Goal: Task Accomplishment & Management: Complete application form

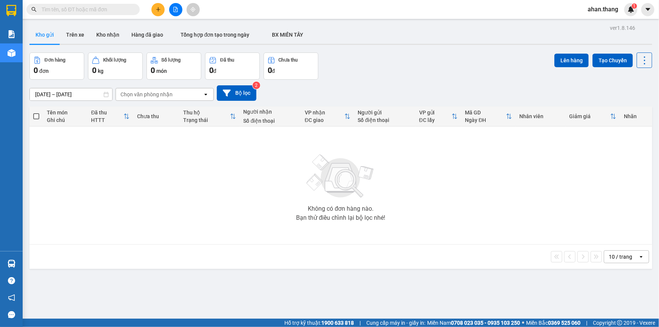
click at [169, 11] on button at bounding box center [175, 9] width 13 height 13
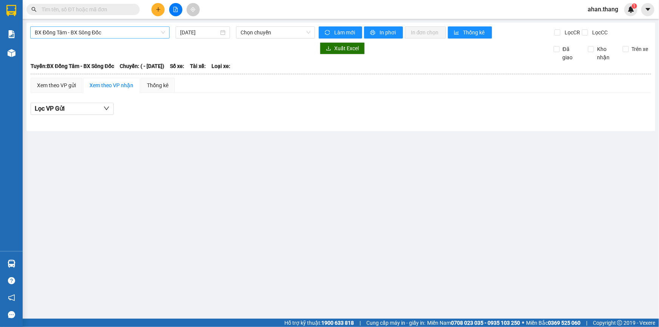
click at [125, 30] on span "BX Đồng Tâm - BX Sông Đốc" at bounding box center [100, 32] width 130 height 11
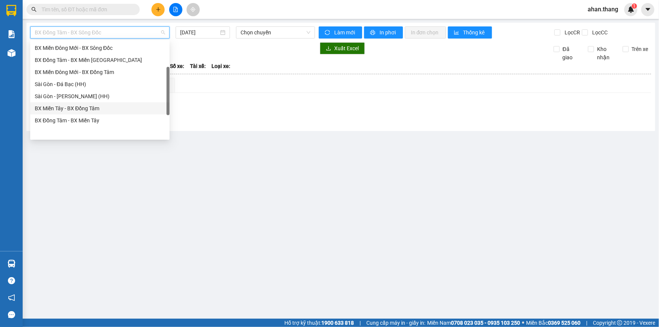
scroll to position [4, 0]
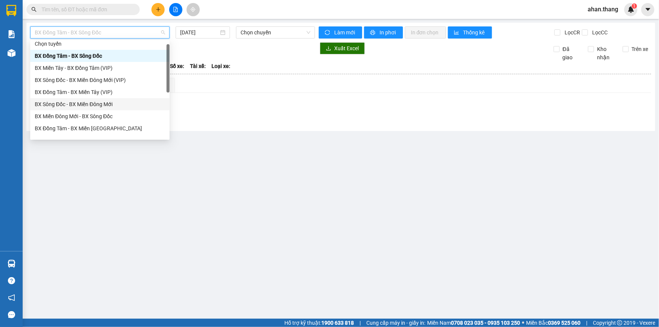
click at [58, 102] on div "BX Sông Đốc - BX Miền Đông Mới" at bounding box center [100, 104] width 130 height 8
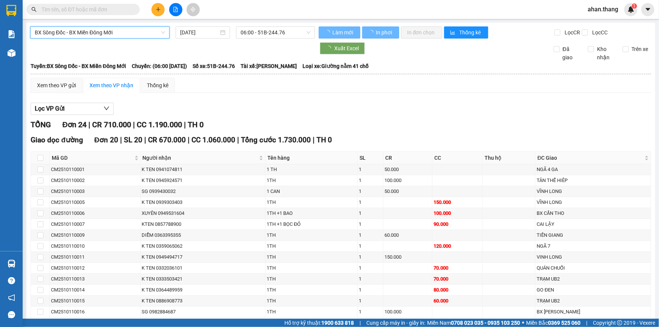
click at [189, 32] on input "11/10/2025" at bounding box center [199, 32] width 39 height 8
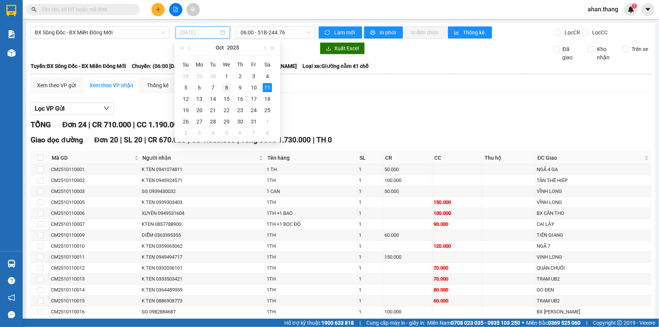
click at [227, 87] on div "8" at bounding box center [226, 87] width 9 height 9
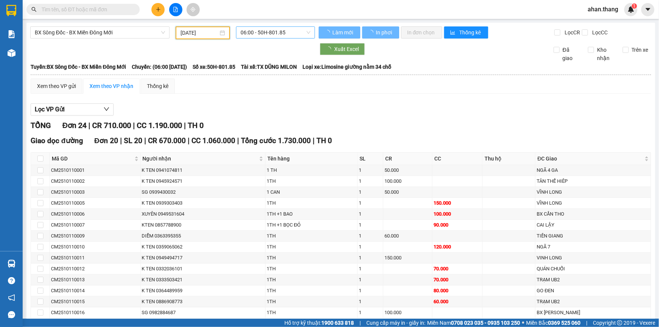
click at [261, 33] on span "06:00 - 50H-801.85" at bounding box center [276, 32] width 70 height 11
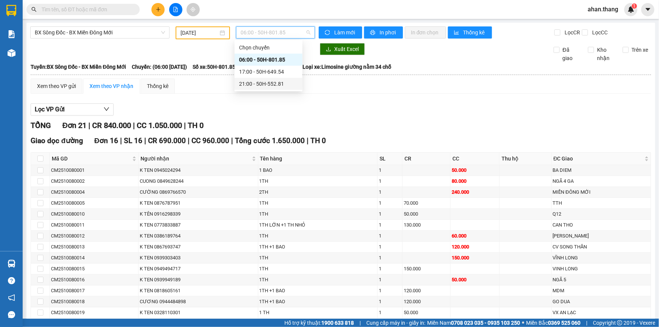
click at [258, 80] on div "21:00 - 50H-552.81" at bounding box center [268, 84] width 59 height 8
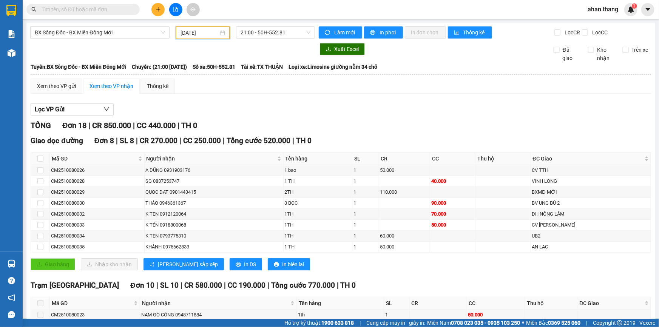
click at [188, 34] on input "08/10/2025" at bounding box center [200, 33] width 38 height 8
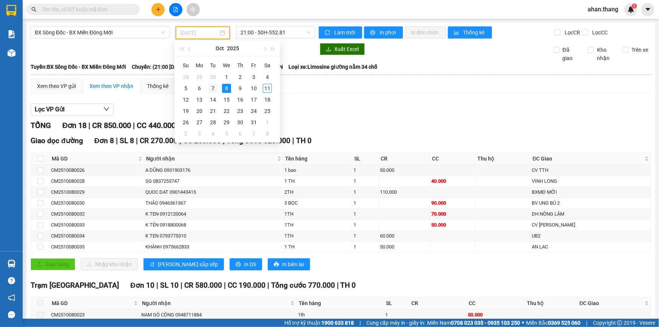
click at [213, 90] on div "7" at bounding box center [213, 88] width 9 height 9
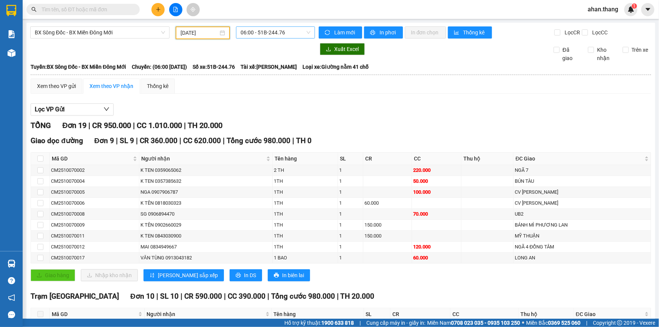
click at [255, 31] on span "06:00 - 51B-244.76" at bounding box center [276, 32] width 70 height 11
click at [269, 87] on div "21:00 - 50H-552.81" at bounding box center [268, 84] width 59 height 8
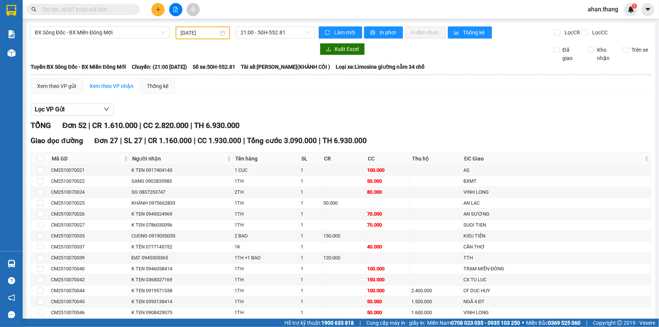
click at [193, 23] on main "BX Sông Đốc - BX Miền Đông Mới 07/10/2025 21:00 - 50H-552.81 Làm mới In phơi In…" at bounding box center [329, 159] width 659 height 319
click at [196, 30] on input "07/10/2025" at bounding box center [200, 33] width 38 height 8
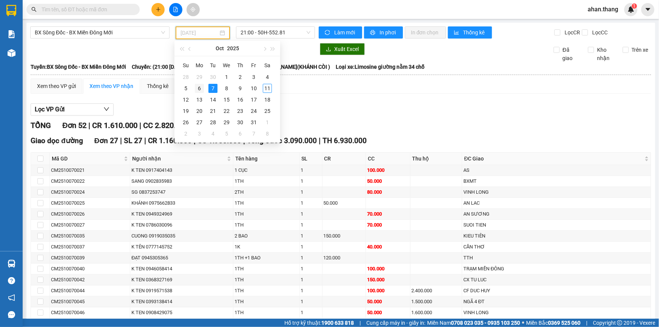
click at [198, 87] on div "6" at bounding box center [199, 88] width 9 height 9
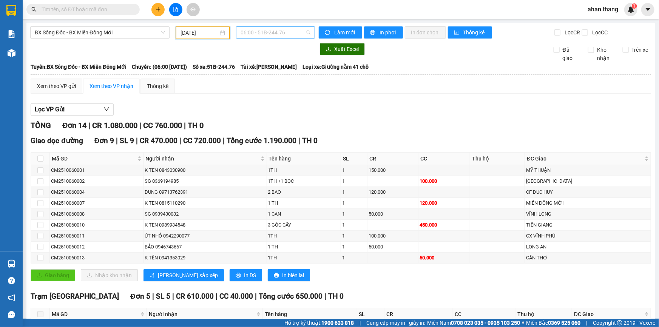
click at [247, 33] on span "06:00 - 51B-244.76" at bounding box center [276, 32] width 70 height 11
click at [258, 87] on div "21:00 - 50H-552.81" at bounding box center [268, 84] width 59 height 8
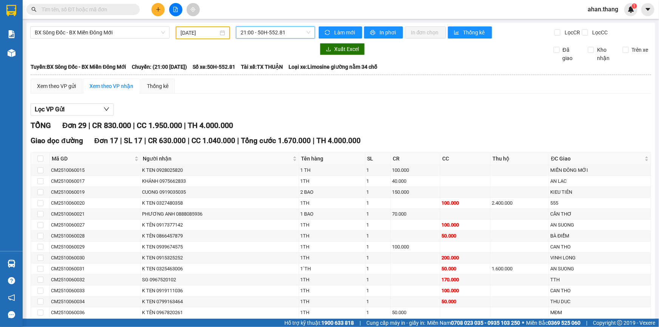
click at [190, 19] on main "BX Sông Đốc - BX Miền Đông Mới 06/10/2025 21:00 21:00 - 50H-552.81 Làm mới In p…" at bounding box center [329, 159] width 659 height 319
click at [191, 29] on input "06/10/2025" at bounding box center [200, 33] width 38 height 8
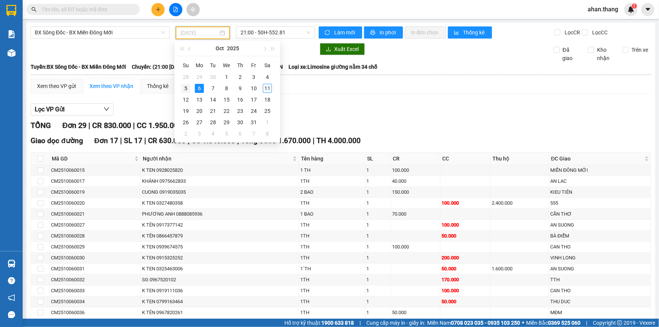
click at [185, 87] on div "5" at bounding box center [185, 88] width 9 height 9
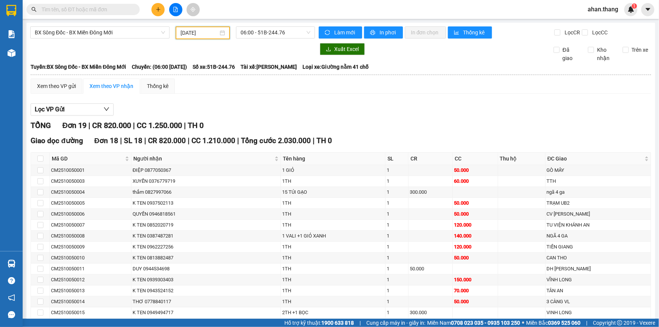
click at [184, 38] on div "05/10/2025" at bounding box center [203, 32] width 54 height 13
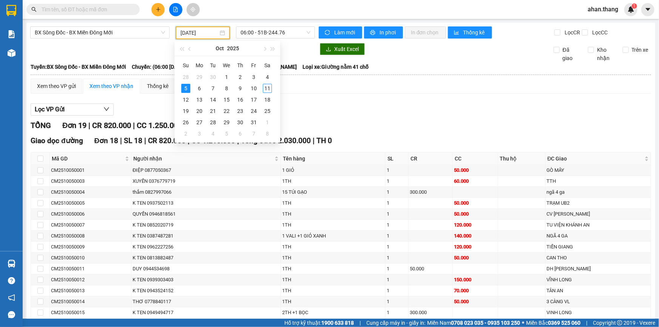
click at [184, 32] on input "05/10/2025" at bounding box center [200, 33] width 38 height 8
click at [264, 76] on div "4" at bounding box center [267, 77] width 9 height 9
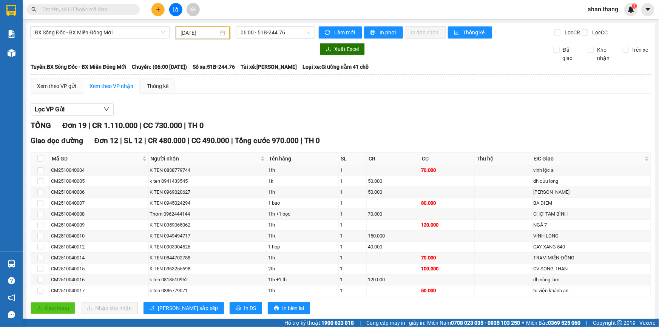
click at [196, 33] on input "04/10/2025" at bounding box center [200, 33] width 38 height 8
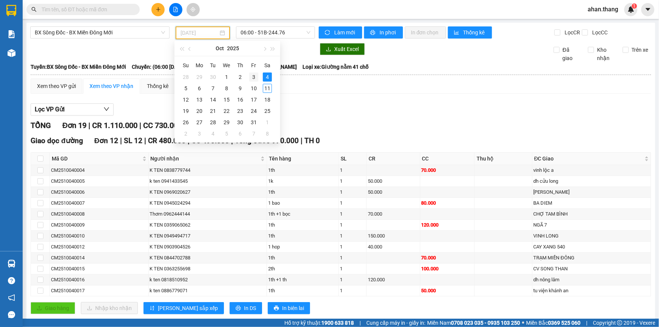
click at [255, 76] on div "3" at bounding box center [253, 77] width 9 height 9
type input "03/10/2025"
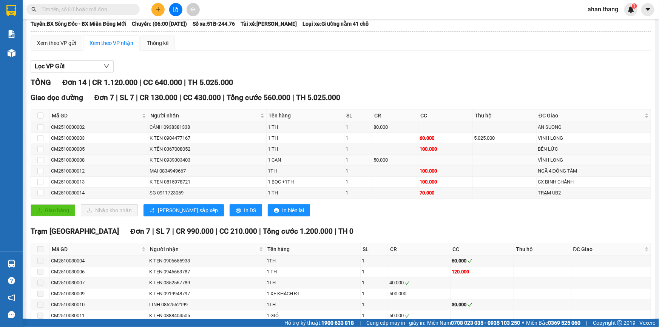
scroll to position [94, 0]
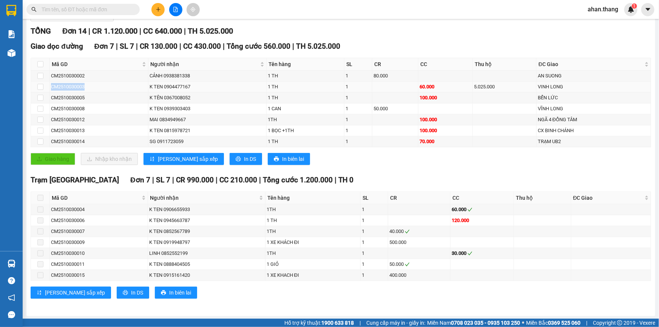
drag, startPoint x: 102, startPoint y: 85, endPoint x: 37, endPoint y: 86, distance: 65.0
click at [37, 86] on tr "CM2510030003 K TEN 0904477167 1 TH 1 60.000 5.025.000 VINH LONG" at bounding box center [341, 87] width 620 height 11
copy tr "CM2510030003"
click at [70, 17] on div "Kết quả tìm kiếm ( 0 ) Bộ lọc No Data ahan.thang 1" at bounding box center [329, 9] width 659 height 19
click at [70, 14] on div "Kết quả tìm kiếm ( 0 ) Bộ lọc No Data ahan.thang 1" at bounding box center [329, 9] width 659 height 19
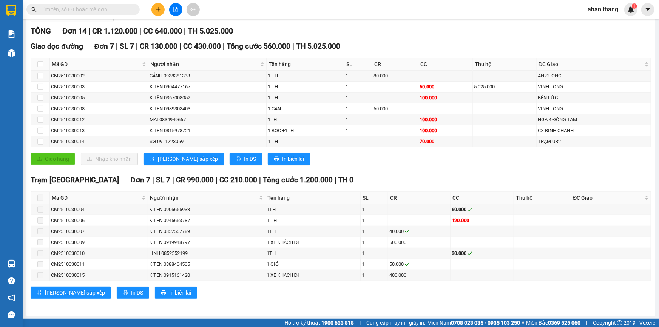
click at [70, 10] on input "text" at bounding box center [86, 9] width 89 height 8
paste input "CM2510030003"
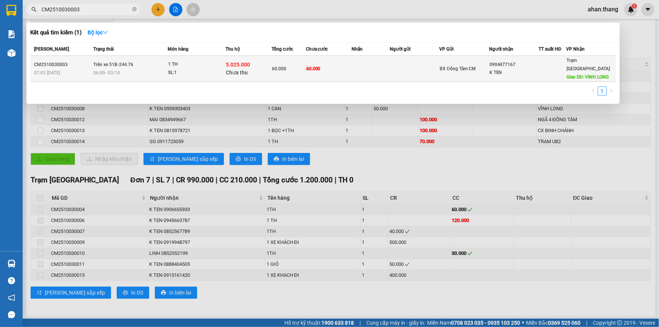
type input "CM2510030003"
click at [295, 68] on div "60.000" at bounding box center [289, 69] width 34 height 8
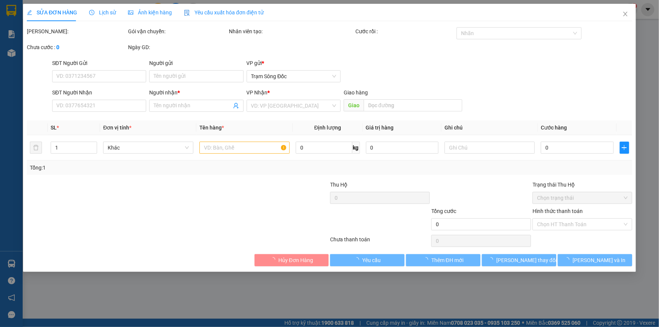
type input "0904477167"
type input "K TEN"
type input "VINH LONG"
type input "60.000"
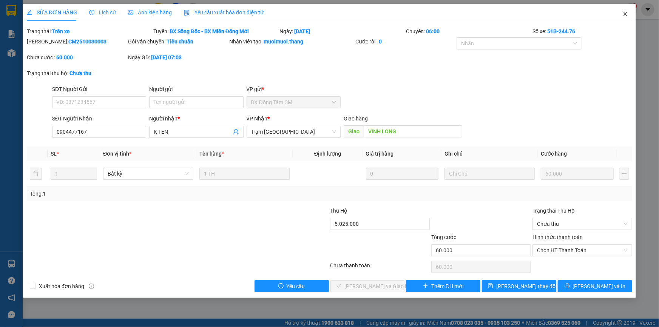
click at [629, 9] on span "Close" at bounding box center [625, 14] width 21 height 21
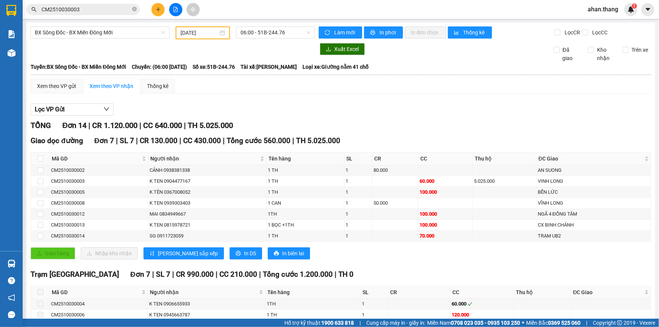
click at [190, 26] on div "03/10/2025" at bounding box center [203, 32] width 54 height 13
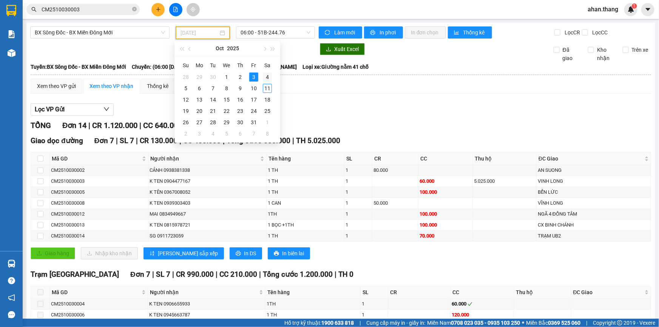
click at [264, 77] on div "4" at bounding box center [267, 77] width 9 height 9
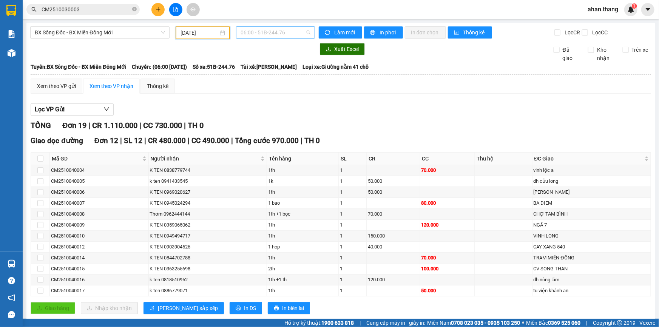
click at [254, 30] on span "06:00 - 51B-244.76" at bounding box center [276, 32] width 70 height 11
click at [201, 36] on input "04/10/2025" at bounding box center [200, 33] width 38 height 8
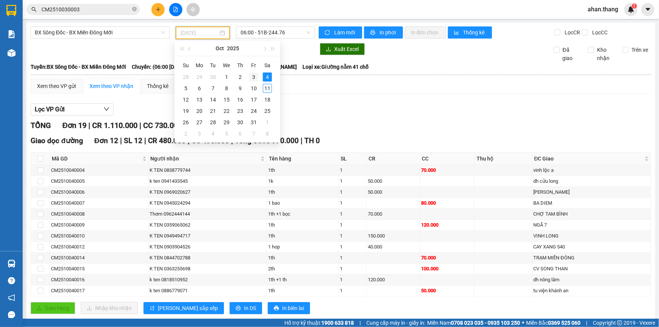
click at [250, 77] on div "3" at bounding box center [253, 77] width 9 height 9
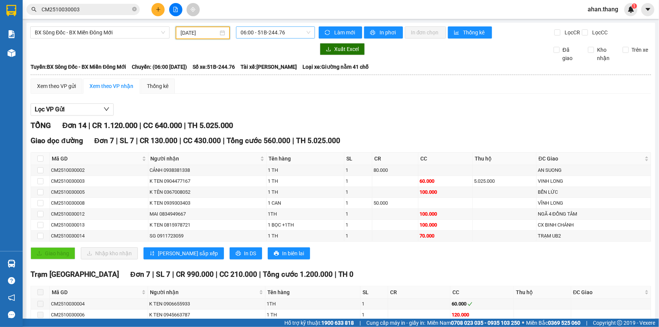
click at [241, 31] on span "06:00 - 51B-244.76" at bounding box center [276, 32] width 70 height 11
click at [245, 83] on div "21:00 - 50H-552.81" at bounding box center [268, 84] width 59 height 8
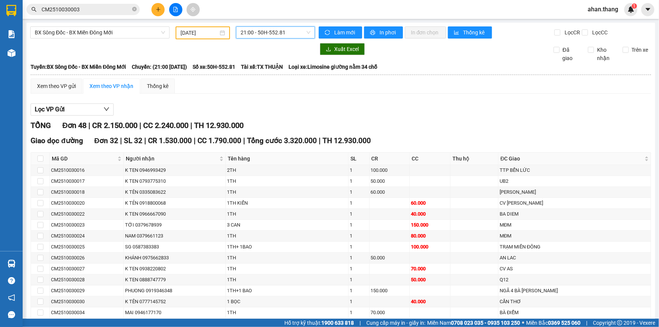
click at [206, 31] on input "03/10/2025" at bounding box center [200, 33] width 38 height 8
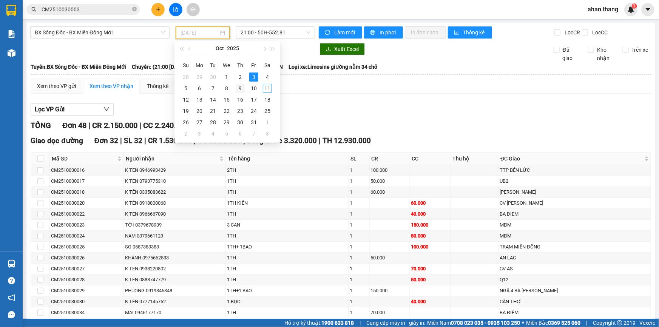
click at [238, 86] on div "9" at bounding box center [240, 88] width 9 height 9
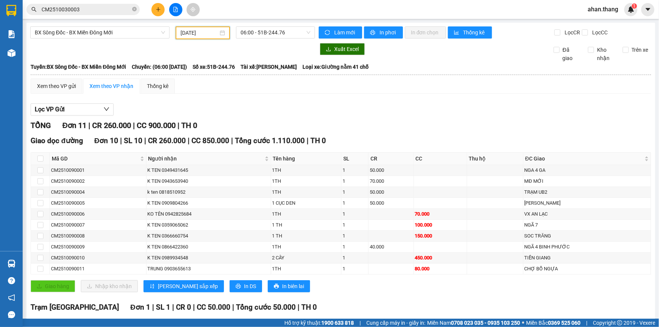
click at [191, 30] on input "09/10/2025" at bounding box center [200, 33] width 38 height 8
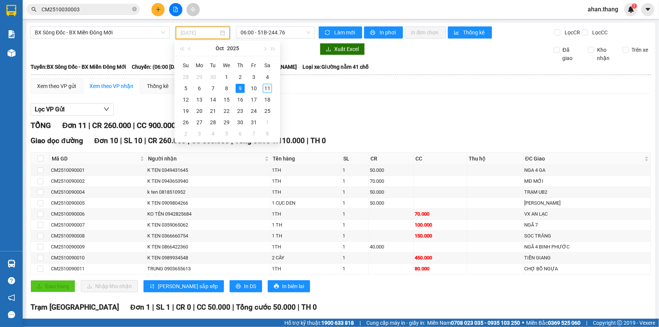
type input "09/10/2025"
click at [259, 27] on span "06:00 - 51B-244.76" at bounding box center [276, 32] width 70 height 11
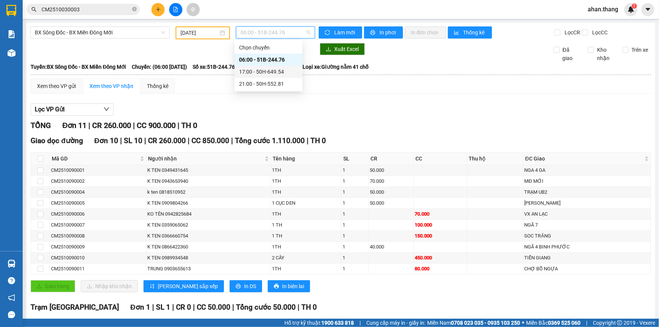
click at [255, 83] on div "21:00 - 50H-552.81" at bounding box center [268, 84] width 59 height 8
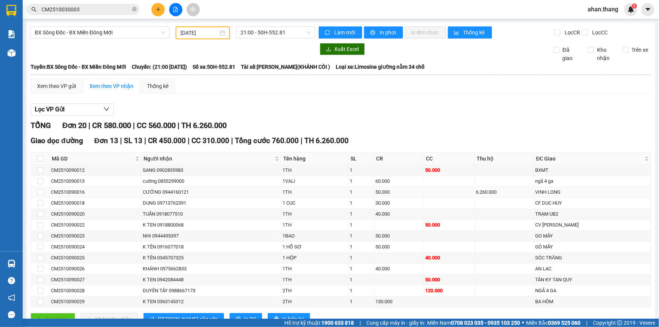
click at [491, 192] on div "6.260.000" at bounding box center [504, 193] width 57 height 8
click at [487, 194] on div "6.260.000" at bounding box center [504, 193] width 57 height 8
click at [498, 191] on div "6.260.000" at bounding box center [504, 193] width 57 height 8
click at [499, 192] on div "6.260.000" at bounding box center [504, 193] width 57 height 8
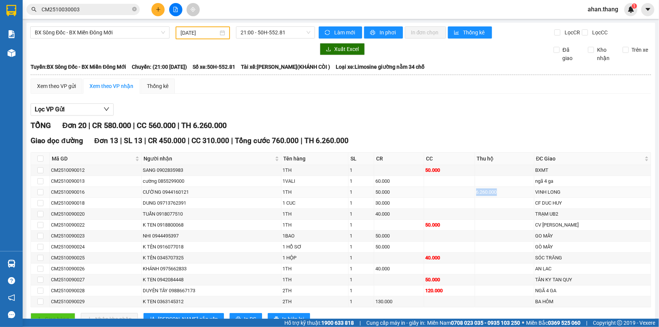
click at [491, 195] on div "6.260.000" at bounding box center [504, 193] width 57 height 8
click at [501, 192] on div "6.260.000" at bounding box center [504, 193] width 57 height 8
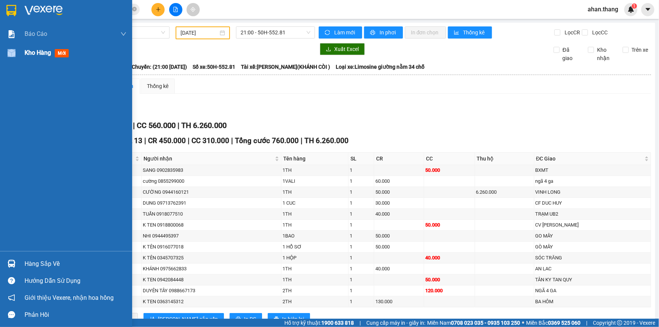
click at [24, 54] on div "Kho hàng mới" at bounding box center [66, 52] width 132 height 19
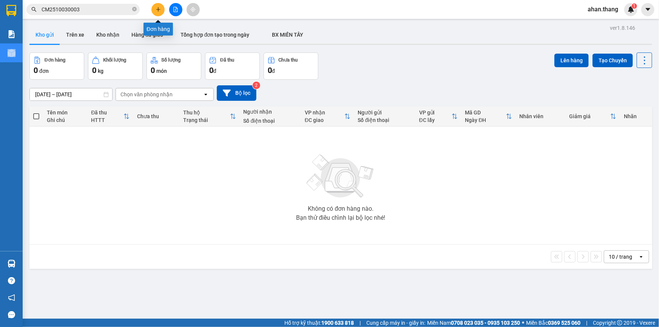
click at [159, 8] on icon "plus" at bounding box center [158, 9] width 5 height 5
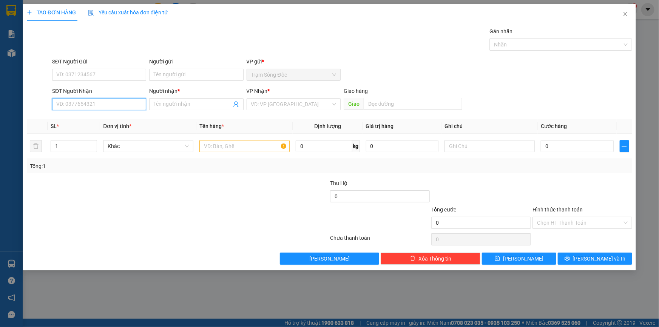
click at [107, 108] on input "SĐT Người Nhận" at bounding box center [99, 104] width 94 height 12
type input "0939661665"
drag, startPoint x: 110, startPoint y: 119, endPoint x: 121, endPoint y: 119, distance: 11.0
click at [110, 119] on div "0939661665 - A DE" at bounding box center [99, 119] width 85 height 8
type input "A DE"
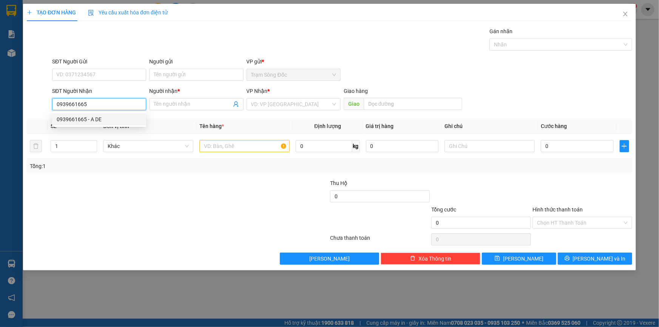
type input "TAN THOI HIEP"
type input "0939661665"
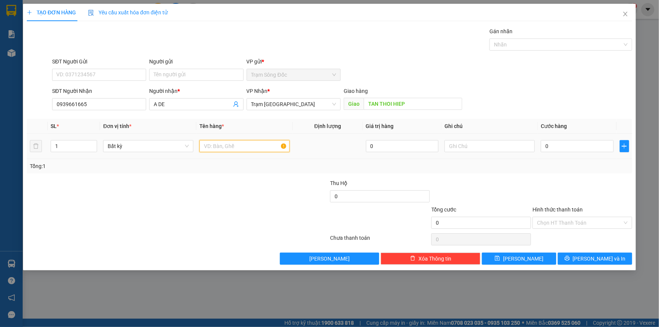
click at [214, 141] on input "text" at bounding box center [244, 146] width 90 height 12
type input "2 BAO"
click at [561, 147] on input "0" at bounding box center [577, 146] width 73 height 12
type input "2"
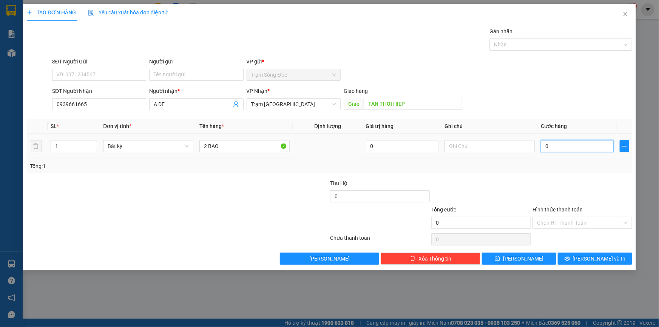
type input "2"
type input "22"
type input "220"
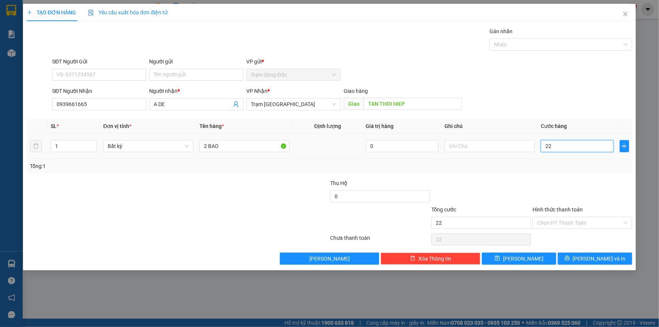
type input "220"
type input "2.200"
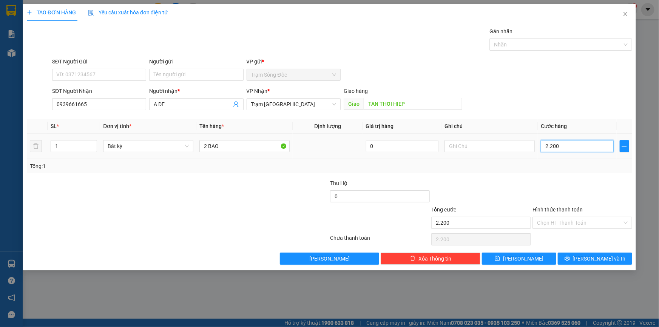
type input "22.000"
type input "220.000"
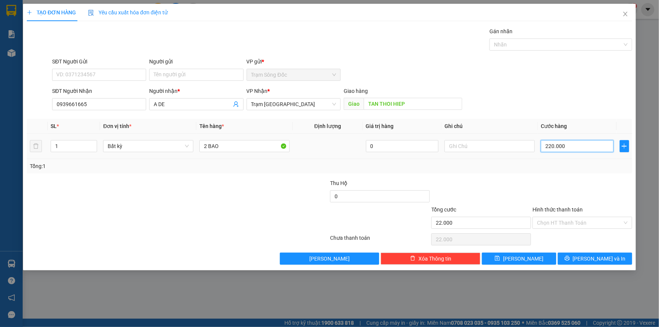
type input "220.000"
click at [534, 255] on button "Lưu" at bounding box center [519, 259] width 74 height 12
type input "0"
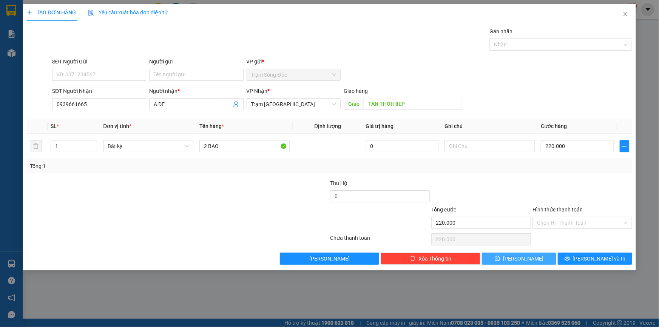
type input "0"
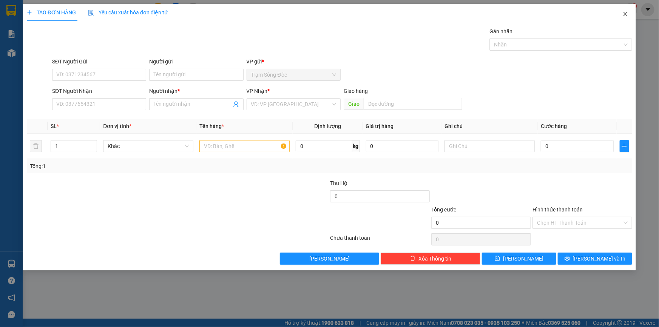
click at [621, 12] on span "Close" at bounding box center [625, 14] width 21 height 21
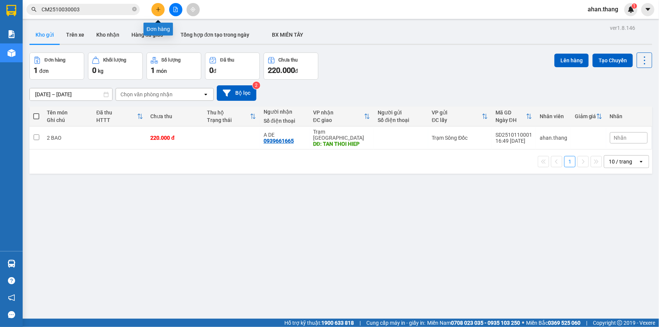
click at [155, 4] on button at bounding box center [157, 9] width 13 height 13
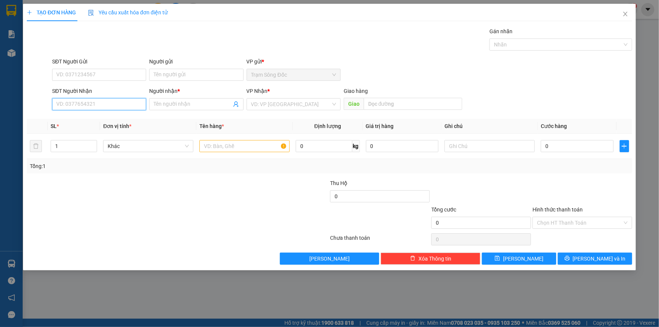
click at [95, 99] on input "SĐT Người Nhận" at bounding box center [99, 104] width 94 height 12
type input "0388242244"
drag, startPoint x: 101, startPoint y: 121, endPoint x: 186, endPoint y: 117, distance: 84.7
click at [102, 121] on div "0388242244 - LIEN" at bounding box center [99, 119] width 85 height 8
type input "LIEN"
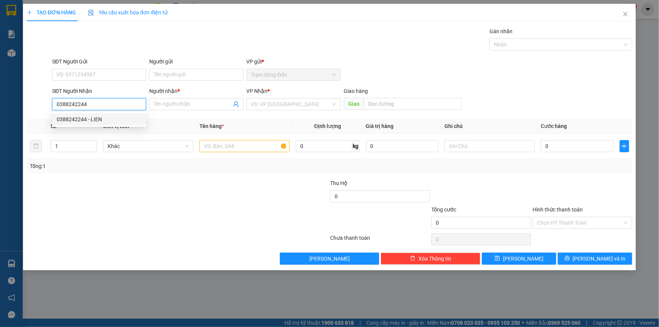
type input "NGA 4 GA"
type input "0388242244"
click at [204, 138] on td at bounding box center [244, 146] width 96 height 25
click at [206, 142] on input "text" at bounding box center [244, 146] width 90 height 12
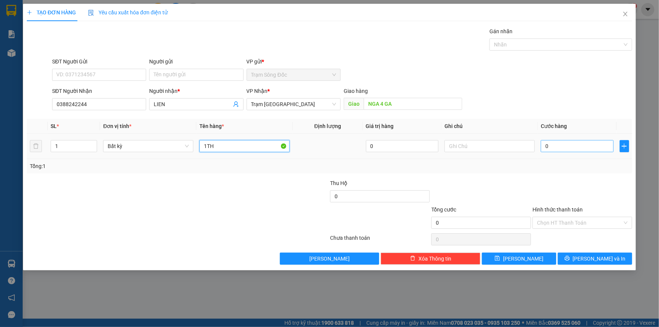
type input "1TH"
click at [559, 148] on input "0" at bounding box center [577, 146] width 73 height 12
type input "5"
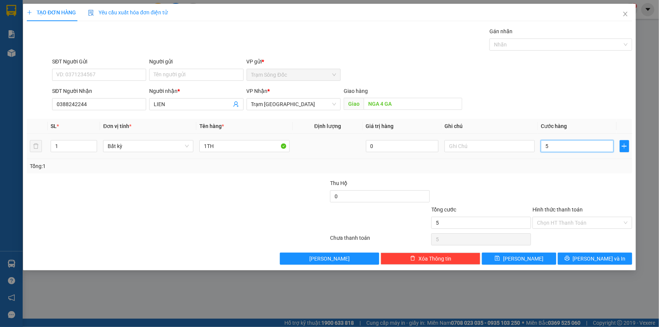
type input "50"
type input "500"
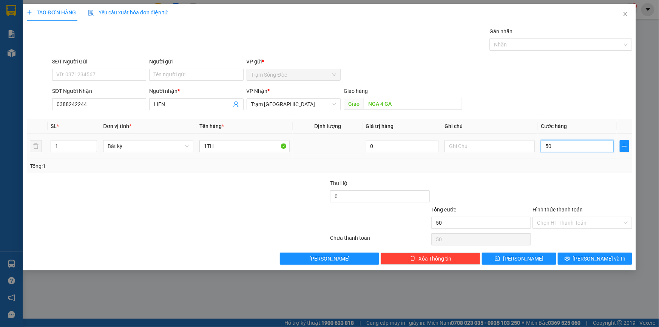
type input "500"
type input "5.000"
type input "50.000"
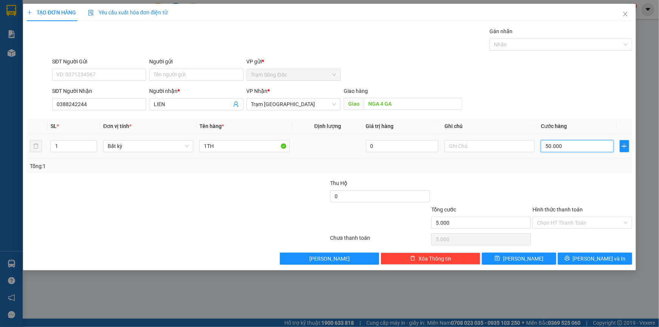
type input "50.000"
click at [566, 218] on input "Hình thức thanh toán" at bounding box center [579, 222] width 85 height 11
click at [564, 229] on div "Hình thức thanh toán Chọn HT Thanh Toán" at bounding box center [583, 219] width 100 height 26
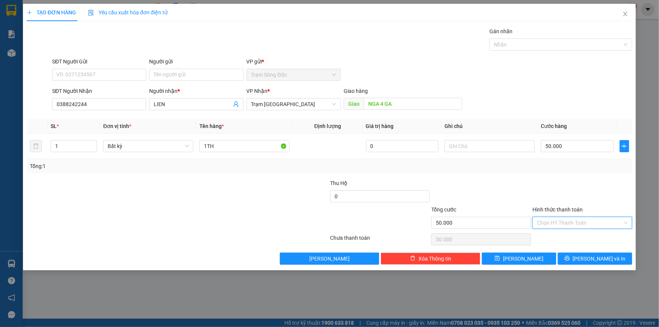
click at [564, 224] on input "Hình thức thanh toán" at bounding box center [579, 222] width 85 height 11
click at [565, 238] on div "Tại văn phòng" at bounding box center [582, 237] width 91 height 8
type input "0"
click at [572, 253] on button "Lưu và In" at bounding box center [595, 259] width 74 height 12
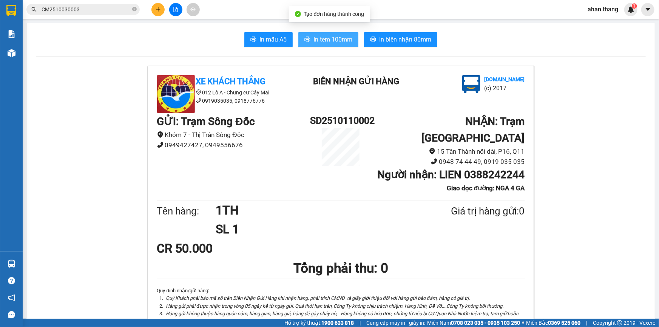
click at [324, 37] on span "In tem 100mm" at bounding box center [333, 39] width 39 height 9
drag, startPoint x: 490, startPoint y: 274, endPoint x: 494, endPoint y: 272, distance: 4.6
drag, startPoint x: 494, startPoint y: 272, endPoint x: 28, endPoint y: 48, distance: 517.4
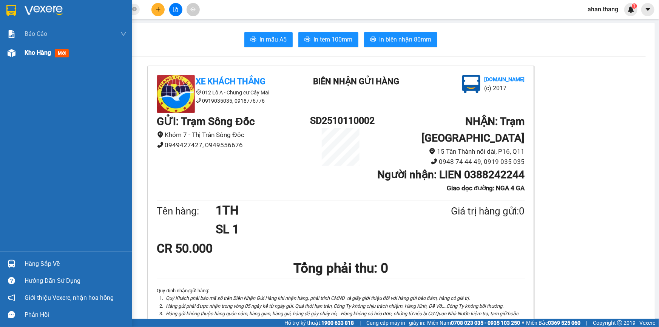
click at [15, 52] on img at bounding box center [12, 53] width 8 height 8
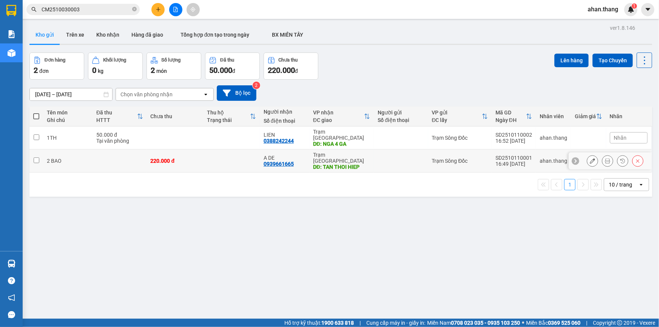
drag, startPoint x: 290, startPoint y: 146, endPoint x: 295, endPoint y: 148, distance: 6.1
click at [290, 155] on div "A DE" at bounding box center [285, 158] width 42 height 6
checkbox input "true"
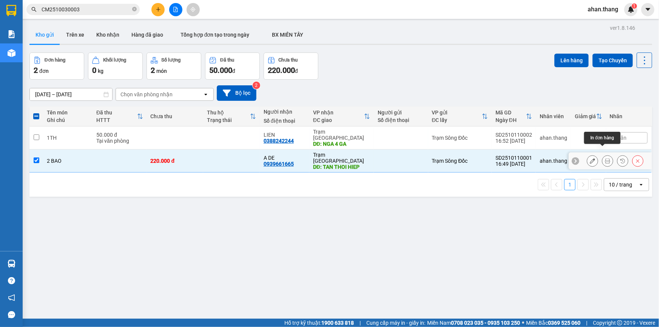
click at [603, 155] on button at bounding box center [608, 161] width 11 height 13
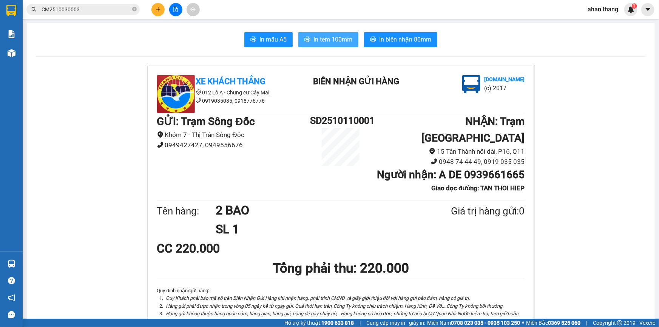
click at [325, 38] on span "In tem 100mm" at bounding box center [333, 39] width 39 height 9
click at [172, 10] on button at bounding box center [175, 9] width 13 height 13
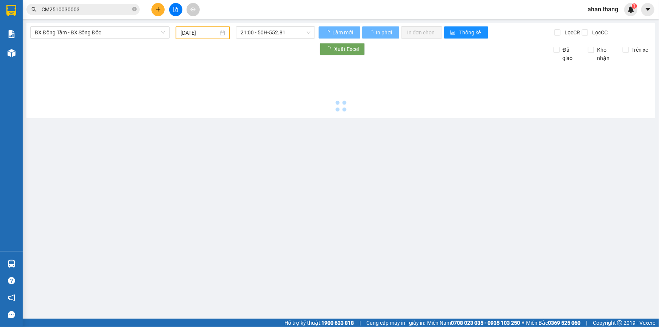
type input "11/10/2025"
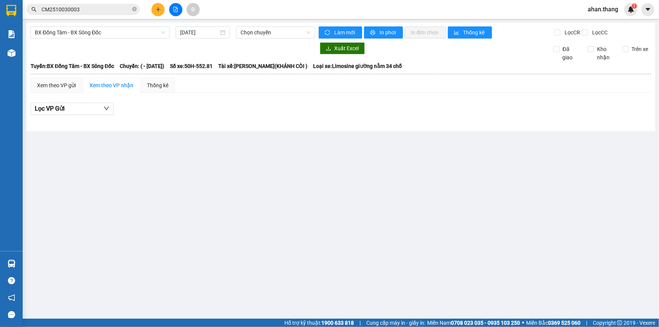
click at [158, 12] on icon "plus" at bounding box center [158, 9] width 5 height 5
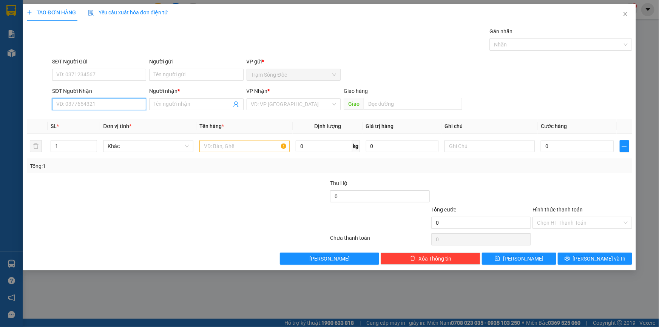
click at [110, 102] on input "SĐT Người Nhận" at bounding box center [99, 104] width 94 height 12
click at [60, 107] on input "00358971" at bounding box center [99, 104] width 94 height 12
click at [71, 121] on div "0358971870 - ĐÀO" at bounding box center [99, 119] width 85 height 8
type input "0358971870"
type input "ĐÀO"
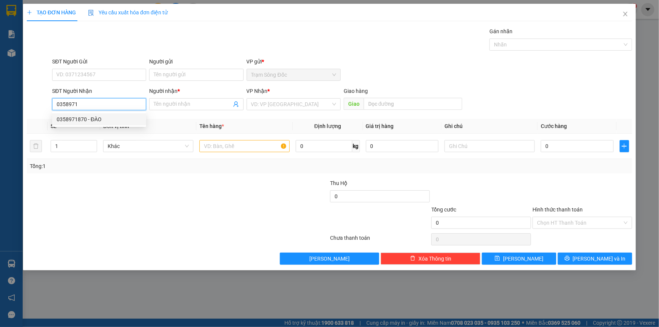
type input "TAN THOI HIEP"
type input "0358971870"
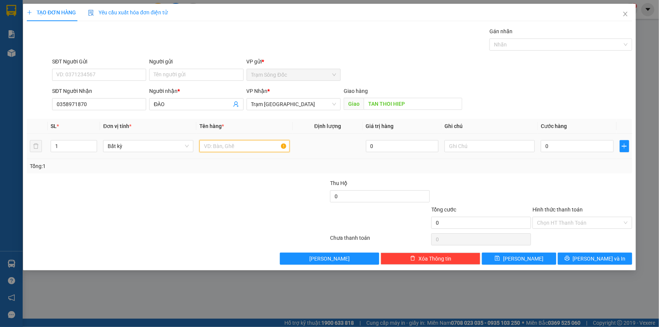
click at [257, 141] on input "text" at bounding box center [244, 146] width 90 height 12
type input "1TH"
click at [562, 141] on input "0" at bounding box center [577, 146] width 73 height 12
type input "6"
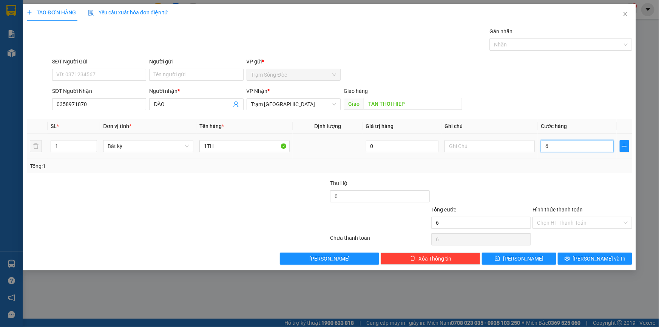
type input "6"
type input "60"
type input "600"
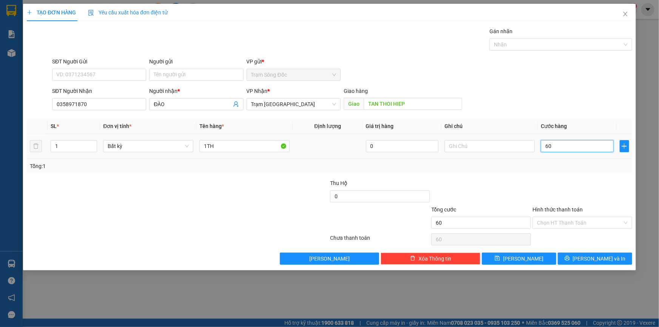
type input "600"
type input "6.000"
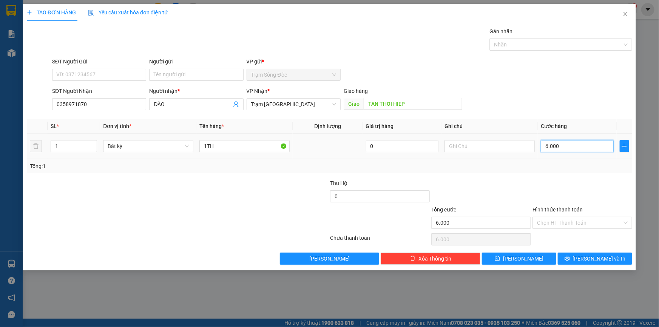
type input "60.000"
click at [576, 224] on input "Hình thức thanh toán" at bounding box center [579, 222] width 85 height 11
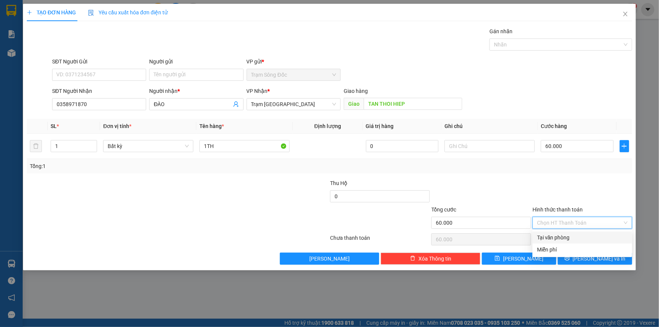
click at [570, 232] on div "Tại văn phòng" at bounding box center [583, 238] width 100 height 12
type input "0"
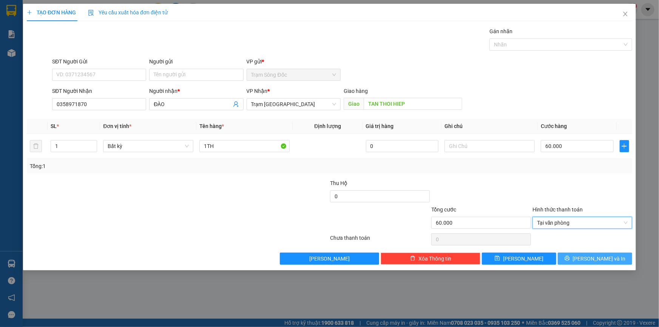
click at [570, 260] on button "Lưu và In" at bounding box center [595, 259] width 74 height 12
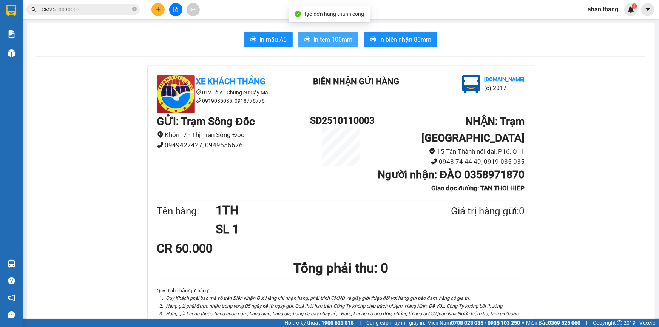
click at [338, 42] on span "In tem 100mm" at bounding box center [333, 39] width 39 height 9
click at [161, 10] on button at bounding box center [157, 9] width 13 height 13
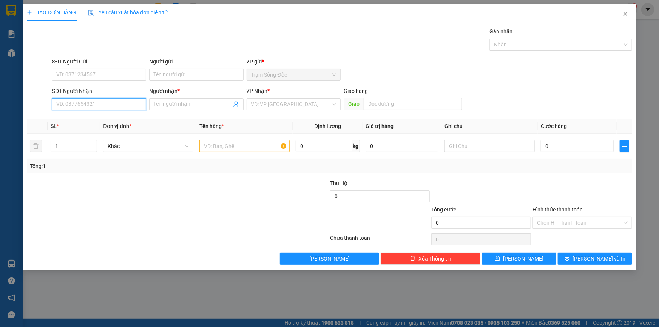
click at [103, 106] on input "SĐT Người Nhận" at bounding box center [99, 104] width 94 height 12
type input "0793396639"
drag, startPoint x: 83, startPoint y: 115, endPoint x: 284, endPoint y: 131, distance: 202.4
click at [83, 115] on div "0793396639 - TRÂN" at bounding box center [99, 119] width 85 height 8
type input "TRÂN"
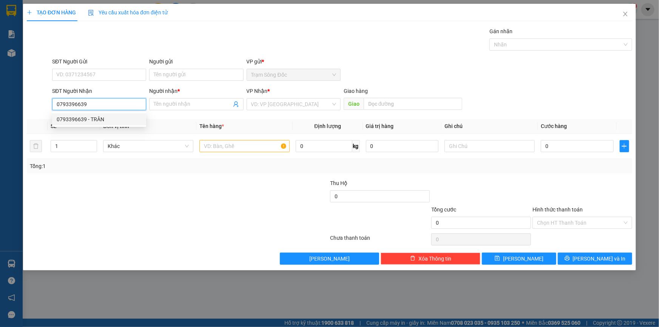
type input "NGÃ 4 GA"
type input "0793396639"
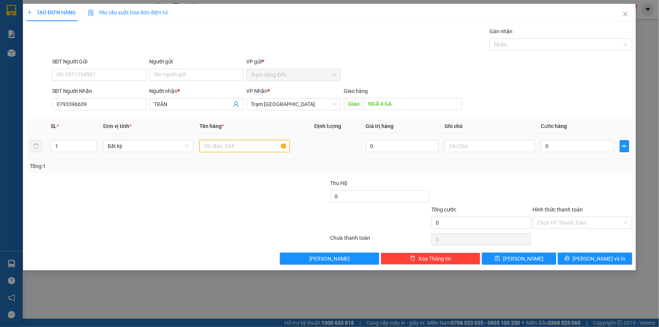
click at [235, 142] on input "text" at bounding box center [244, 146] width 90 height 12
type input "1TH"
click at [590, 151] on input "0" at bounding box center [577, 146] width 73 height 12
type input "5"
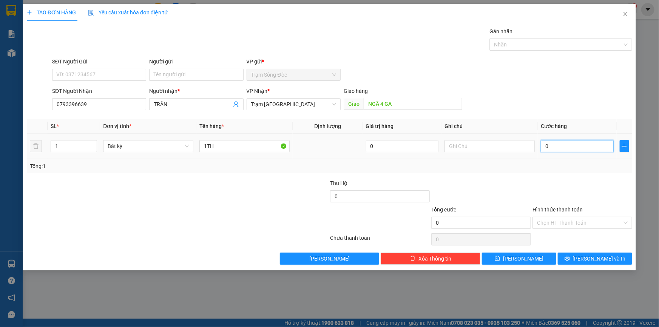
type input "5"
type input "50"
type input "500"
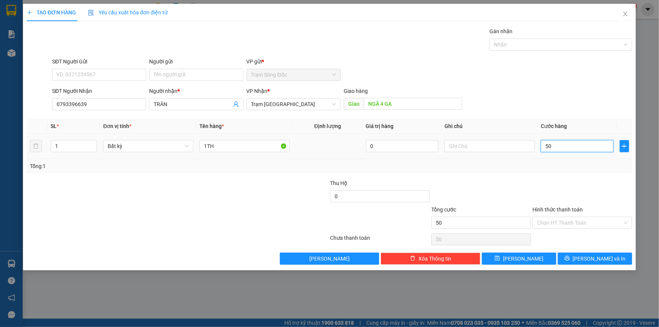
type input "500"
type input "5.000"
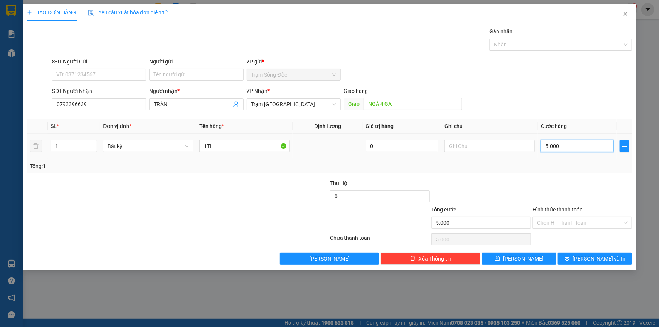
type input "50.000"
click at [597, 261] on span "Lưu và In" at bounding box center [599, 259] width 53 height 8
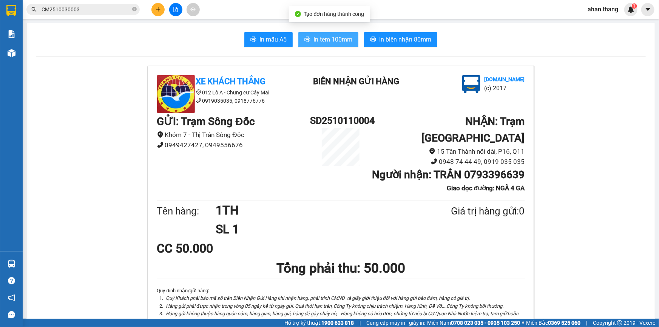
click at [333, 39] on span "In tem 100mm" at bounding box center [333, 39] width 39 height 9
click at [156, 8] on button at bounding box center [157, 9] width 13 height 13
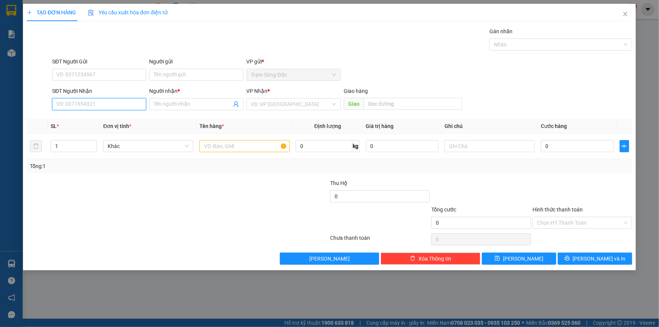
click at [98, 99] on input "SĐT Người Nhận" at bounding box center [99, 104] width 94 height 12
type input "0857904652"
click at [102, 117] on div "0857904652 - AG" at bounding box center [99, 119] width 85 height 8
type input "AG"
type input "GO DUA"
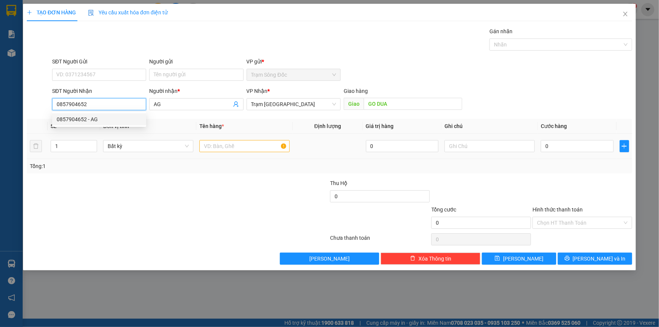
type input "0857904652"
click at [253, 139] on div at bounding box center [244, 146] width 90 height 15
click at [253, 142] on input "text" at bounding box center [244, 146] width 90 height 12
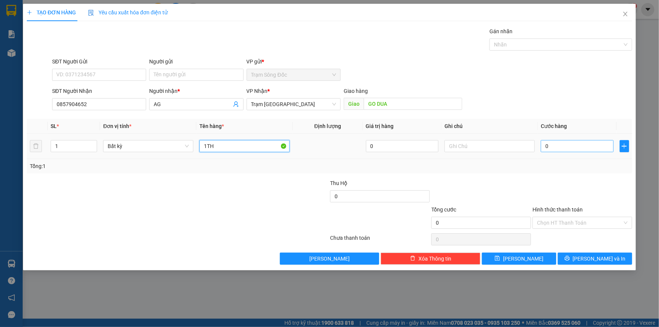
type input "1TH"
click at [553, 145] on input "0" at bounding box center [577, 146] width 73 height 12
type input "6"
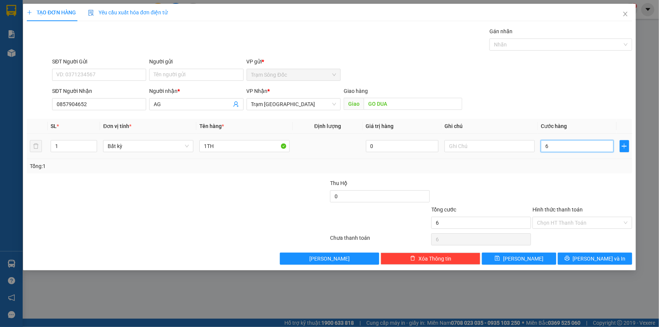
type input "60"
type input "600"
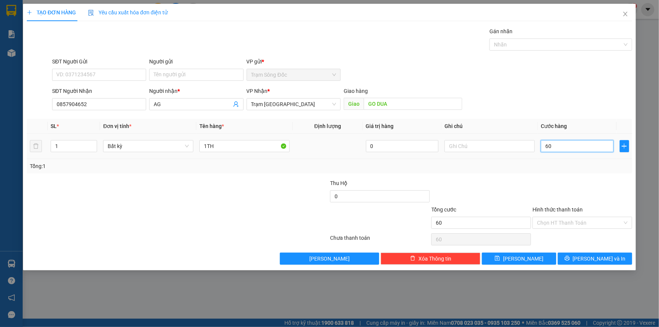
type input "600"
type input "6.000"
type input "60.000"
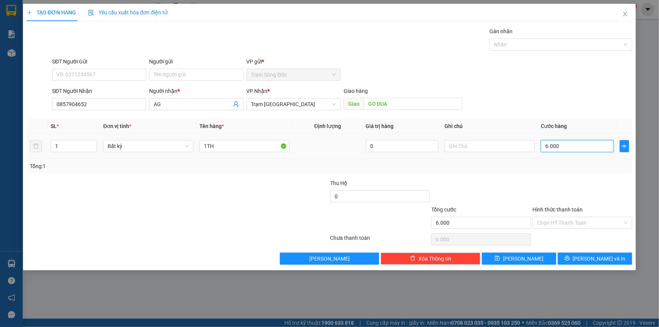
type input "60.000"
click at [589, 257] on span "Lưu và In" at bounding box center [599, 259] width 53 height 8
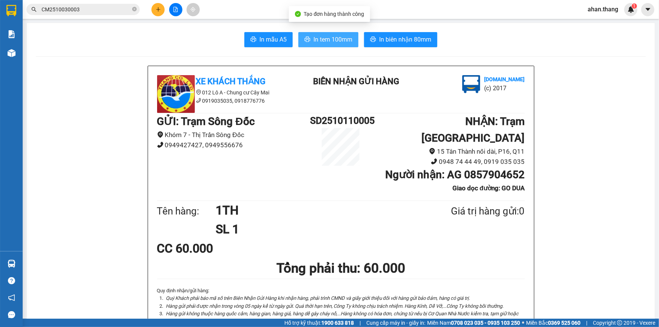
click at [334, 42] on span "In tem 100mm" at bounding box center [333, 39] width 39 height 9
click at [164, 14] on div at bounding box center [175, 9] width 57 height 13
click at [158, 8] on icon "plus" at bounding box center [158, 9] width 5 height 5
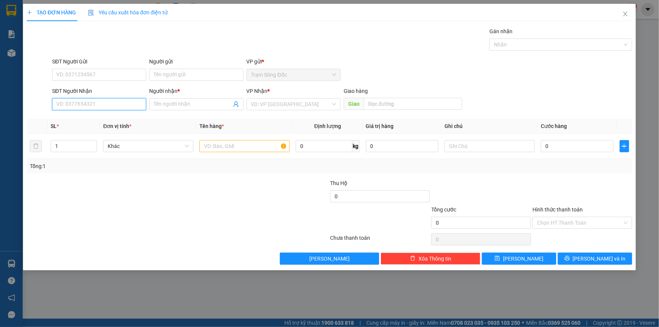
click at [87, 109] on input "SĐT Người Nhận" at bounding box center [99, 104] width 94 height 12
type input "0896430776"
drag, startPoint x: 100, startPoint y: 112, endPoint x: 118, endPoint y: 113, distance: 17.4
click at [101, 113] on div "0896430776 0896430776 - KIEU TIEN" at bounding box center [99, 119] width 94 height 15
click at [92, 104] on input "0896430776" at bounding box center [99, 104] width 94 height 12
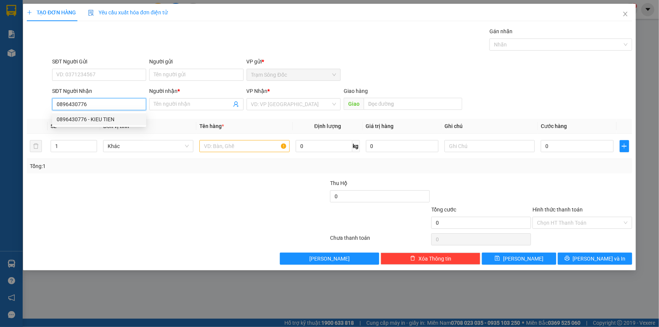
click at [90, 124] on div "0896430776 - KIEU TIEN" at bounding box center [99, 119] width 94 height 12
type input "KIEU TIEN"
type input "NONG LAM"
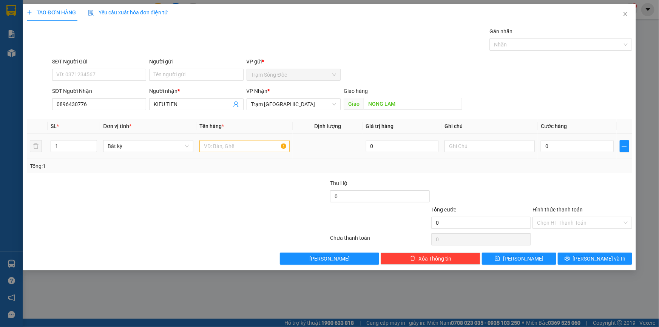
click at [244, 139] on div at bounding box center [244, 146] width 90 height 15
click at [244, 141] on input "text" at bounding box center [244, 146] width 90 height 12
type input "1TH"
click at [558, 147] on input "0" at bounding box center [577, 146] width 73 height 12
type input "6"
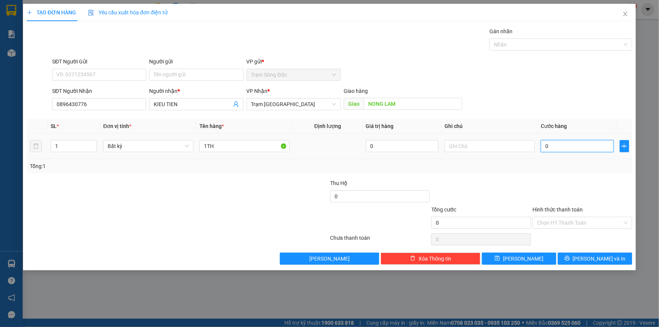
type input "6"
type input "60"
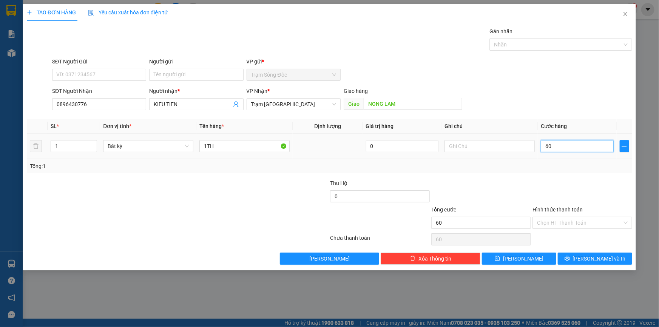
type input "600"
type input "6.000"
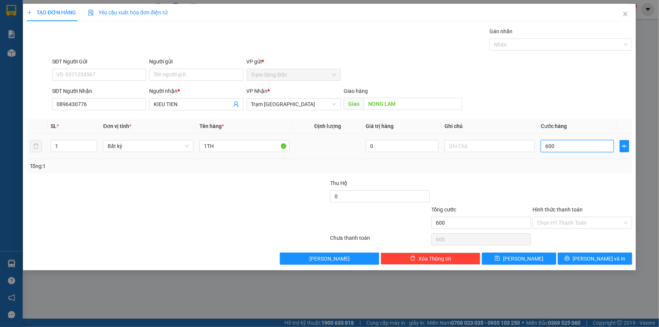
type input "6.000"
type input "60.000"
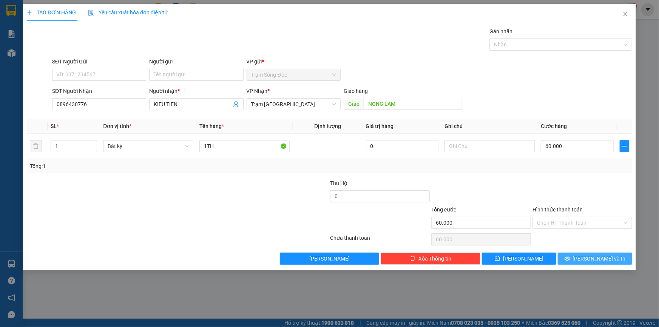
click at [574, 257] on button "Lưu và In" at bounding box center [595, 259] width 74 height 12
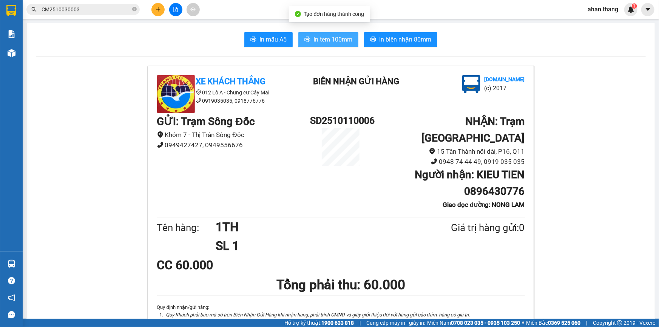
click at [321, 41] on span "In tem 100mm" at bounding box center [333, 39] width 39 height 9
click at [165, 14] on div at bounding box center [175, 9] width 57 height 13
click at [151, 8] on button at bounding box center [157, 9] width 13 height 13
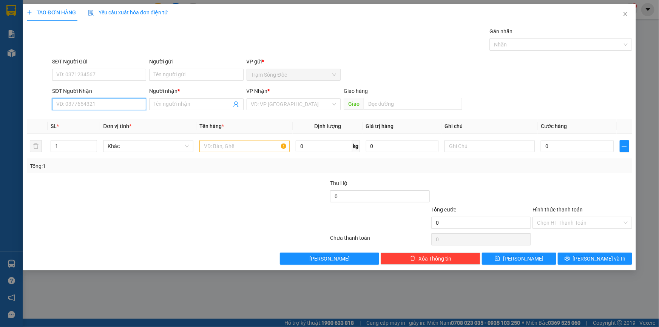
click at [111, 100] on input "SĐT Người Nhận" at bounding box center [99, 104] width 94 height 12
type input "0902697757"
click at [90, 121] on div "0902697757 - K TEN" at bounding box center [99, 119] width 85 height 8
type input "K TEN"
type input "TÂN THỚI HIỆP"
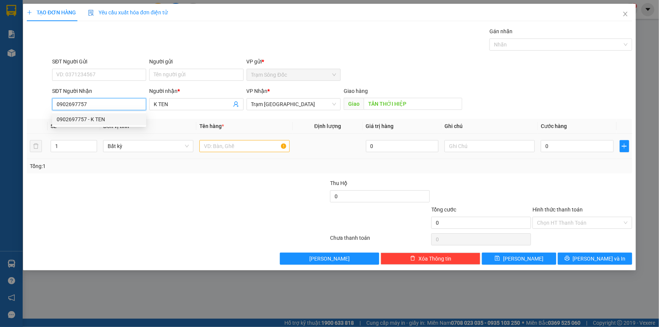
type input "0902697757"
click at [226, 147] on input "text" at bounding box center [244, 146] width 90 height 12
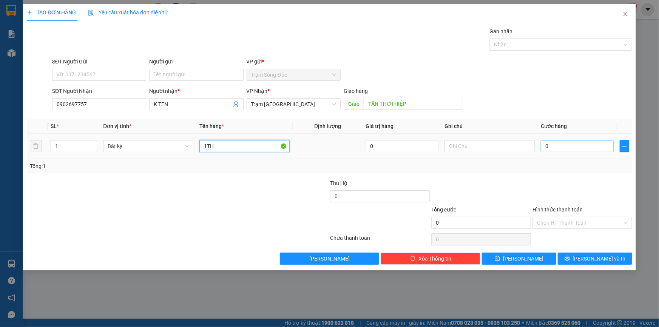
type input "1TH"
click at [561, 143] on input "0" at bounding box center [577, 146] width 73 height 12
type input "6"
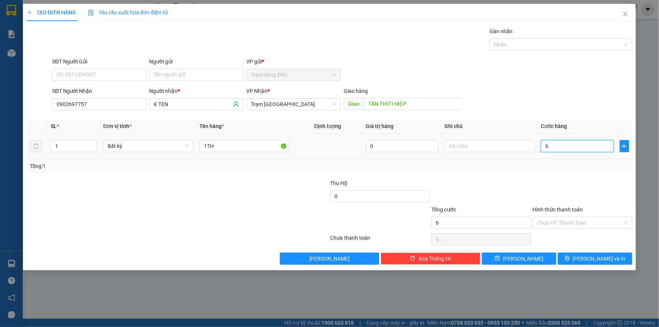
type input "60"
type input "600"
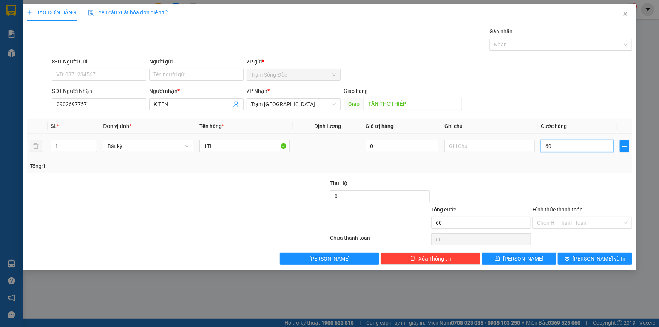
type input "600"
type input "6.000"
type input "60.000"
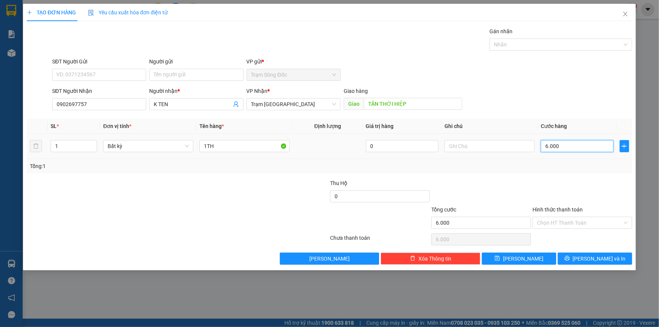
type input "60.000"
click at [578, 256] on button "Lưu và In" at bounding box center [595, 259] width 74 height 12
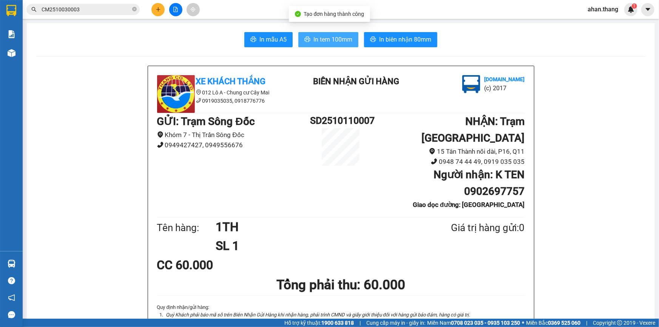
click at [314, 42] on span "In tem 100mm" at bounding box center [333, 39] width 39 height 9
click at [155, 11] on button at bounding box center [157, 9] width 13 height 13
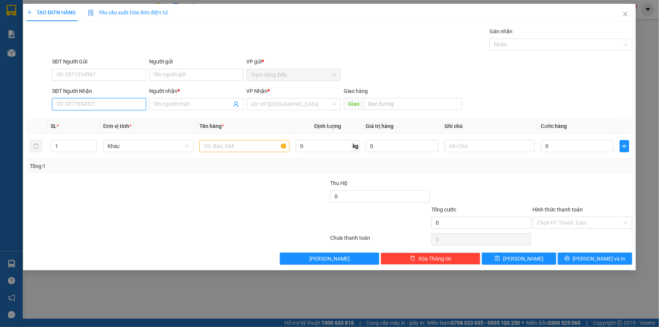
click at [63, 105] on input "SĐT Người Nhận" at bounding box center [99, 104] width 94 height 12
click at [88, 117] on div "0364812911 - SG" at bounding box center [99, 119] width 85 height 8
type input "0364812911"
type input "SG"
type input "AN SUONG"
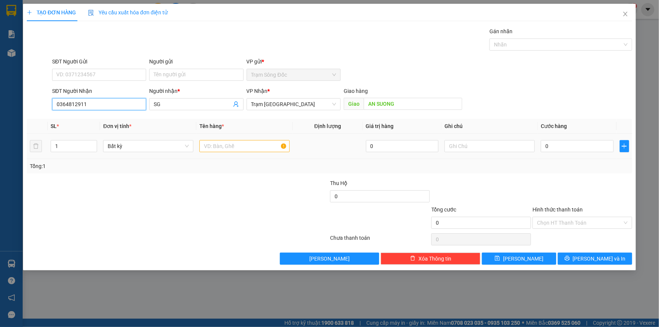
type input "0364812911"
click at [258, 144] on input "text" at bounding box center [244, 146] width 90 height 12
type input "1TH"
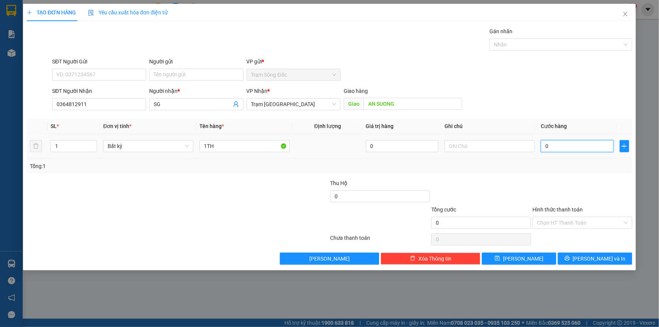
click at [595, 150] on input "0" at bounding box center [577, 146] width 73 height 12
type input "8"
type input "80"
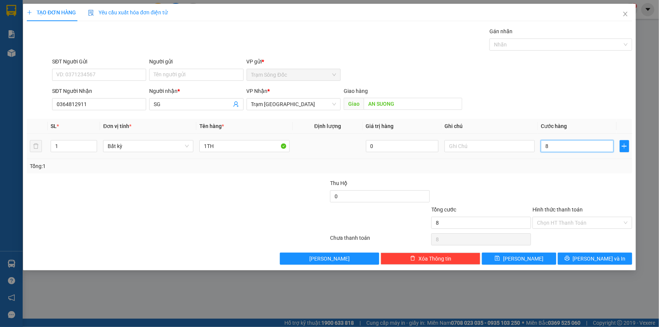
type input "80"
type input "800"
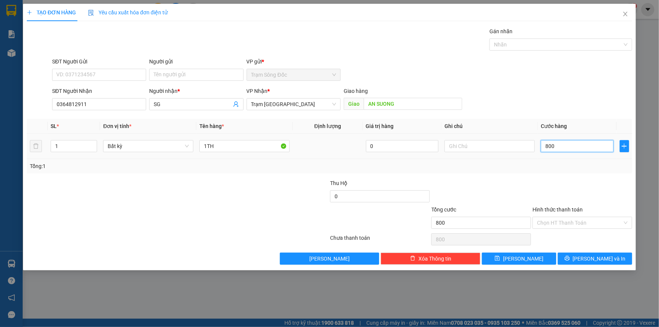
type input "8.000"
type input "80.000"
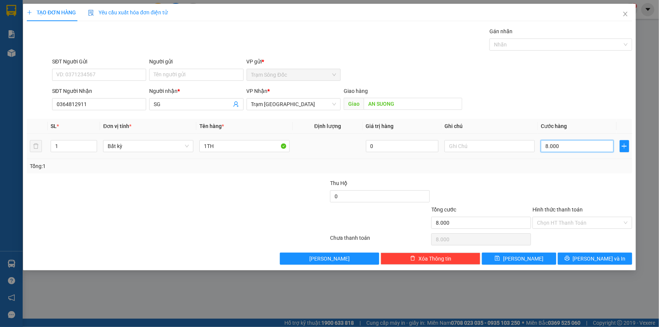
type input "80.000"
click at [594, 258] on span "Lưu và In" at bounding box center [599, 259] width 53 height 8
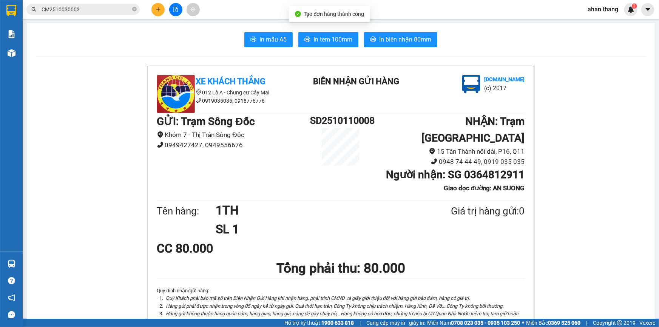
click at [322, 36] on span "In tem 100mm" at bounding box center [333, 39] width 39 height 9
click at [157, 12] on button at bounding box center [157, 9] width 13 height 13
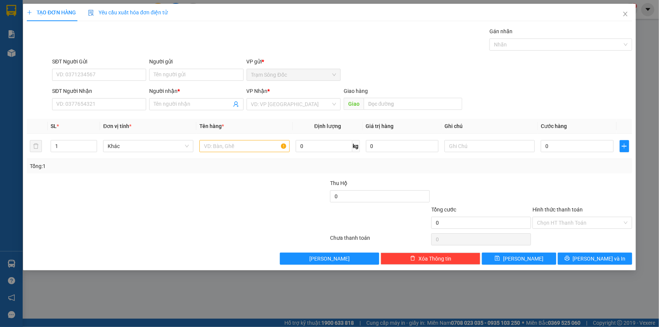
click at [58, 112] on div "SĐT Người Nhận VD: 0377654321" at bounding box center [99, 100] width 94 height 26
click at [60, 106] on input "SĐT Người Nhận" at bounding box center [99, 104] width 94 height 12
click at [69, 109] on input "0963333442" at bounding box center [99, 104] width 94 height 12
click at [79, 107] on input "09636333442" at bounding box center [99, 104] width 94 height 12
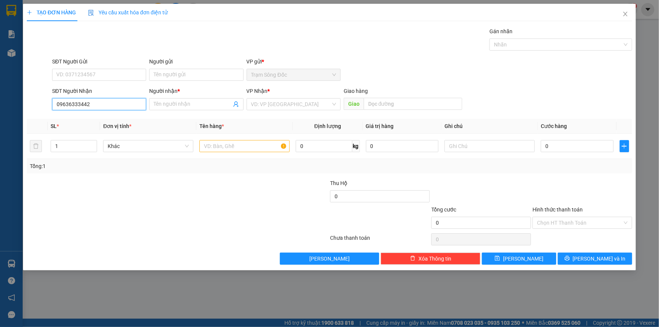
type input "0963633442"
click at [94, 116] on div "0963633442 - SG" at bounding box center [99, 119] width 85 height 8
type input "SG"
type input "GO MAY"
type input "0963633442"
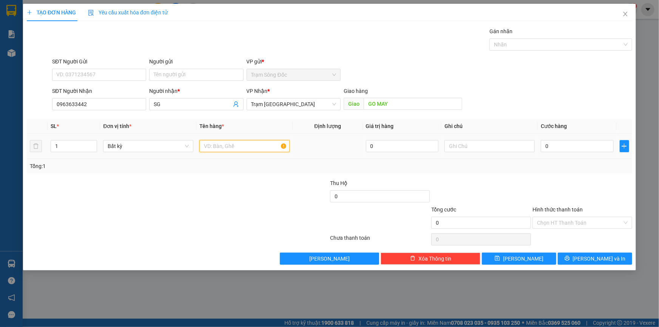
click at [225, 141] on input "text" at bounding box center [244, 146] width 90 height 12
type input "1TH"
click at [541, 145] on input "0" at bounding box center [577, 146] width 73 height 12
type input "6"
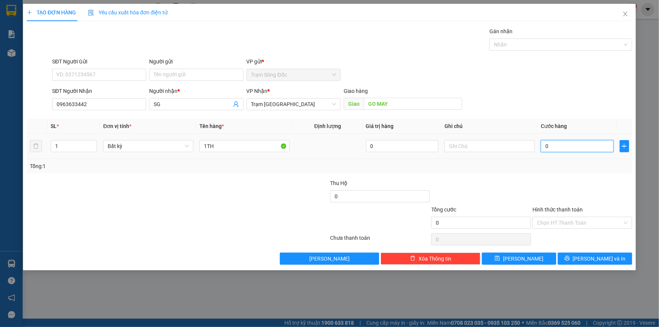
type input "6"
type input "60"
click at [567, 226] on input "Hình thức thanh toán" at bounding box center [579, 222] width 85 height 11
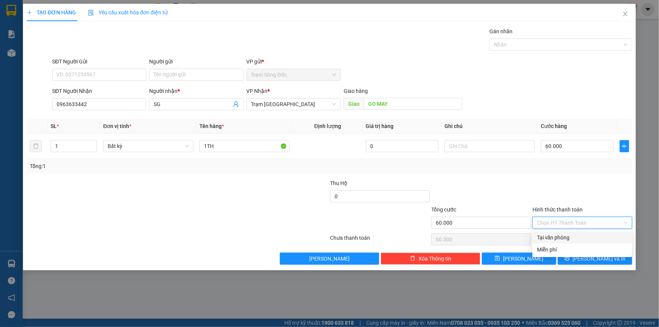
click at [567, 236] on div "Tại văn phòng" at bounding box center [582, 237] width 91 height 8
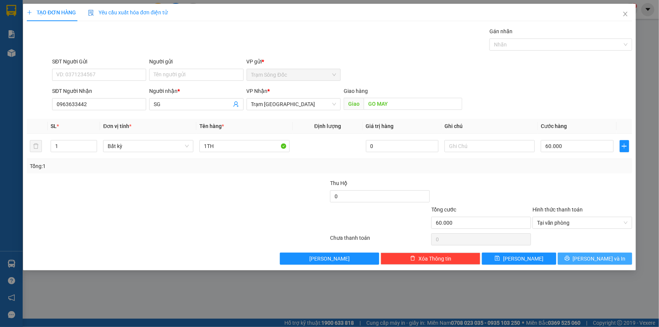
drag, startPoint x: 572, startPoint y: 255, endPoint x: 529, endPoint y: 206, distance: 65.5
click at [572, 254] on button "Lưu và In" at bounding box center [595, 259] width 74 height 12
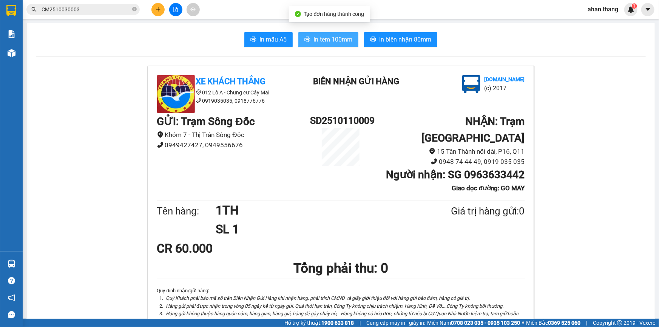
click at [325, 42] on span "In tem 100mm" at bounding box center [333, 39] width 39 height 9
click at [159, 11] on icon "plus" at bounding box center [158, 9] width 5 height 5
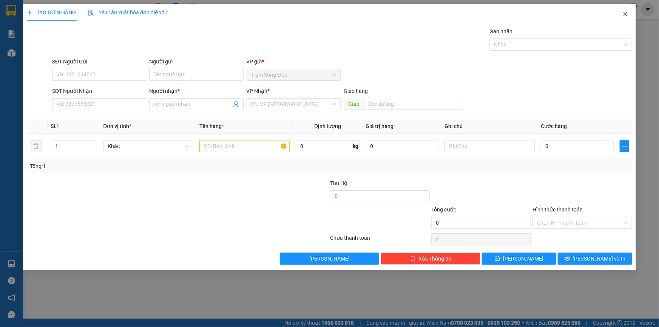
click at [632, 14] on span "Close" at bounding box center [625, 14] width 21 height 21
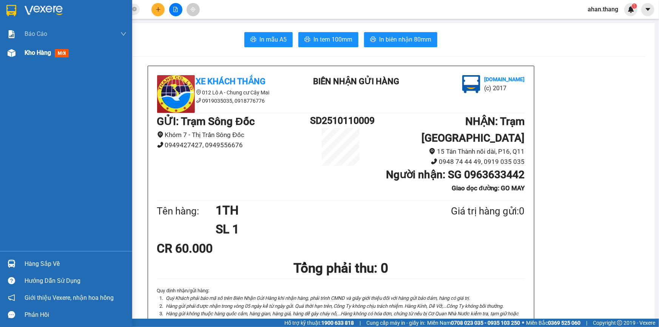
click at [15, 54] on div at bounding box center [11, 52] width 13 height 13
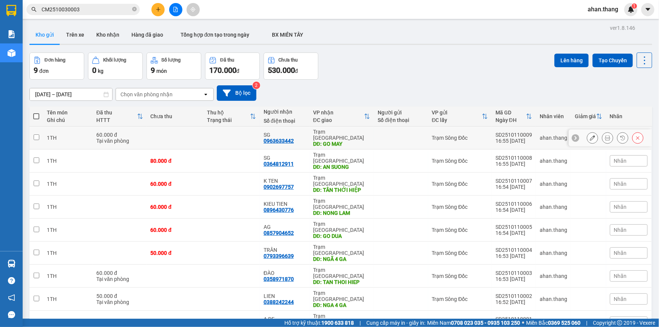
click at [296, 132] on div "SG" at bounding box center [285, 135] width 42 height 6
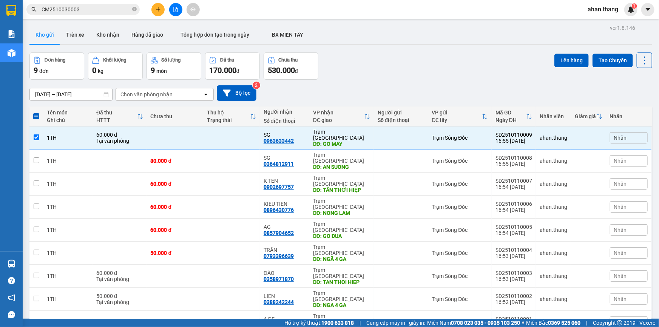
click at [154, 7] on button at bounding box center [157, 9] width 13 height 13
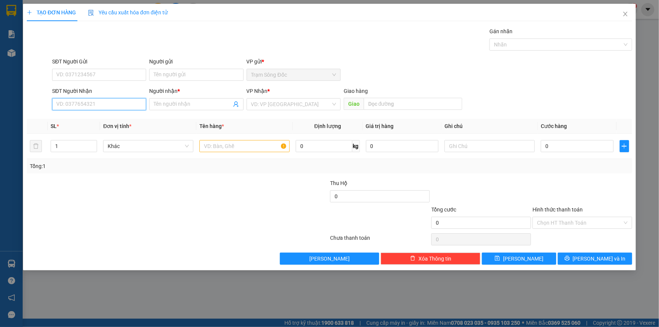
click at [105, 104] on input "SĐT Người Nhận" at bounding box center [99, 104] width 94 height 12
click at [109, 130] on th "Đơn vị tính *" at bounding box center [148, 126] width 96 height 15
click at [108, 107] on input "0837458685" at bounding box center [99, 104] width 94 height 12
drag, startPoint x: 102, startPoint y: 113, endPoint x: 218, endPoint y: 134, distance: 117.5
click at [102, 113] on div "0837458685 - QUÂN" at bounding box center [99, 119] width 94 height 12
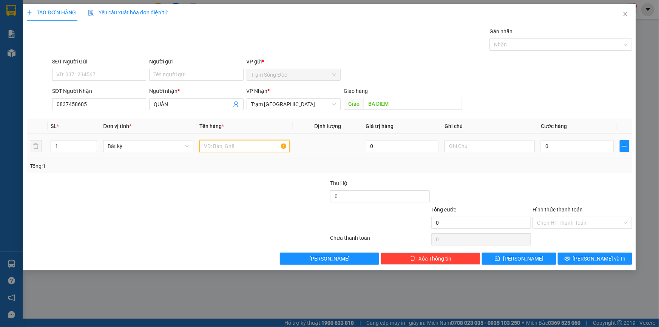
click at [217, 144] on input "text" at bounding box center [244, 146] width 90 height 12
click at [563, 153] on div "0" at bounding box center [577, 146] width 73 height 15
click at [563, 149] on input "0" at bounding box center [577, 146] width 73 height 12
click at [596, 262] on span "Lưu và In" at bounding box center [599, 259] width 53 height 8
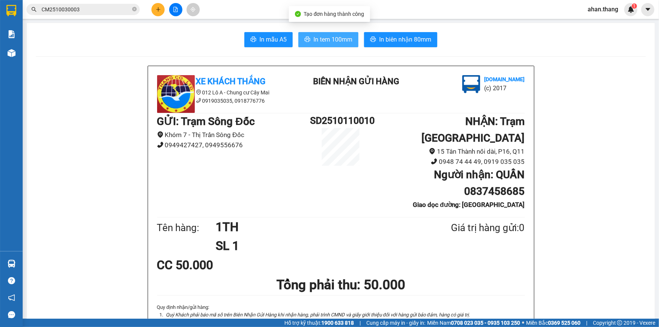
click at [336, 43] on span "In tem 100mm" at bounding box center [333, 39] width 39 height 9
click at [157, 8] on icon "plus" at bounding box center [158, 9] width 5 height 5
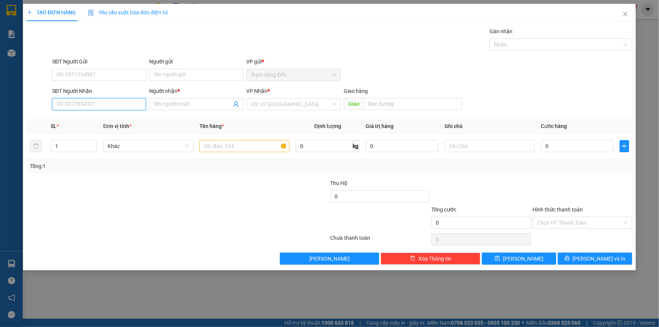
click at [102, 106] on input "SĐT Người Nhận" at bounding box center [99, 104] width 94 height 12
drag, startPoint x: 104, startPoint y: 115, endPoint x: 175, endPoint y: 119, distance: 71.9
click at [105, 117] on div "0355342256 - MẠNH" at bounding box center [99, 119] width 94 height 12
click at [213, 147] on input "text" at bounding box center [244, 146] width 90 height 12
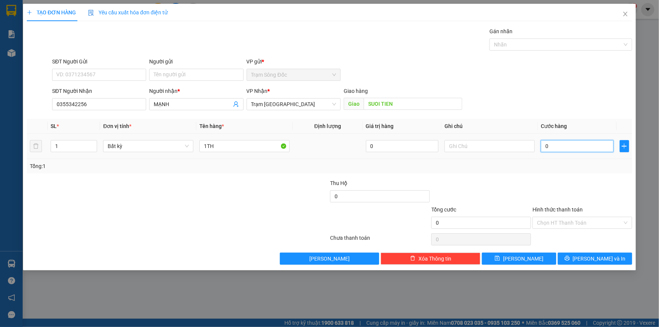
click at [577, 148] on input "0" at bounding box center [577, 146] width 73 height 12
drag, startPoint x: 575, startPoint y: 257, endPoint x: 546, endPoint y: 235, distance: 35.4
click at [575, 256] on button "Lưu và In" at bounding box center [595, 259] width 74 height 12
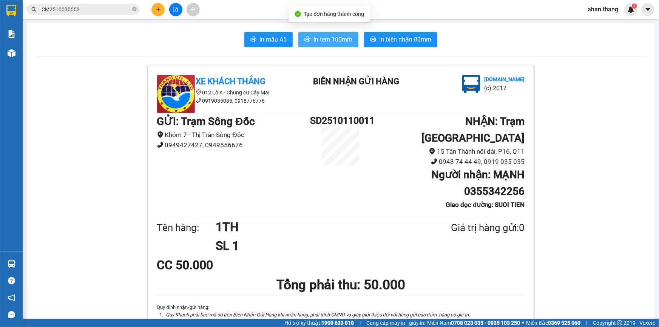
click at [332, 44] on button "In tem 100mm" at bounding box center [328, 39] width 60 height 15
click at [160, 11] on icon "plus" at bounding box center [158, 9] width 5 height 5
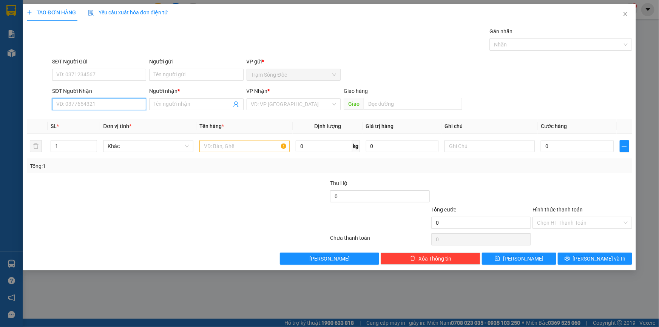
click at [89, 108] on input "SĐT Người Nhận" at bounding box center [99, 104] width 94 height 12
click at [622, 12] on span "Close" at bounding box center [625, 14] width 21 height 21
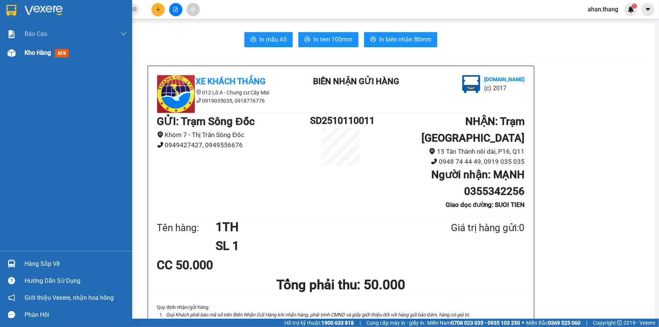
click at [60, 46] on div "Kho hàng mới" at bounding box center [76, 52] width 102 height 19
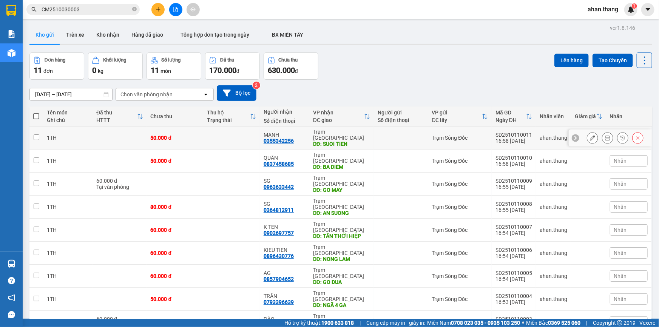
click at [308, 136] on td "MẠNH 0355342256" at bounding box center [284, 138] width 49 height 23
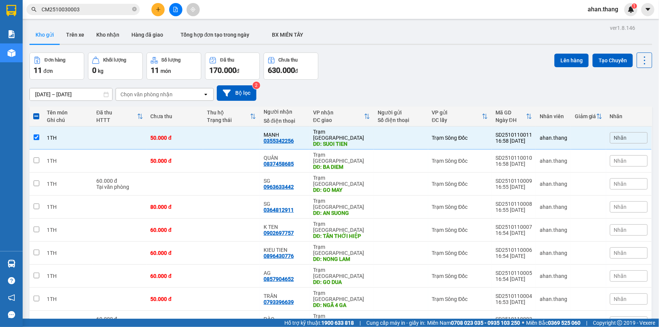
click at [156, 8] on icon "plus" at bounding box center [158, 9] width 5 height 5
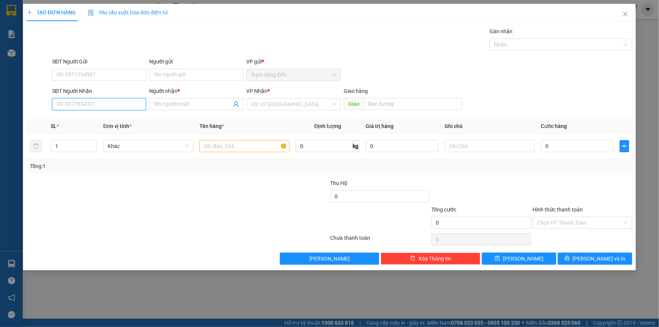
drag, startPoint x: 85, startPoint y: 101, endPoint x: 84, endPoint y: 106, distance: 4.9
click at [84, 106] on input "SĐT Người Nhận" at bounding box center [99, 104] width 94 height 12
click at [87, 119] on div "0793396639 - TRÂN" at bounding box center [99, 119] width 85 height 8
click at [223, 138] on td at bounding box center [244, 146] width 96 height 25
click at [221, 148] on input "text" at bounding box center [244, 146] width 90 height 12
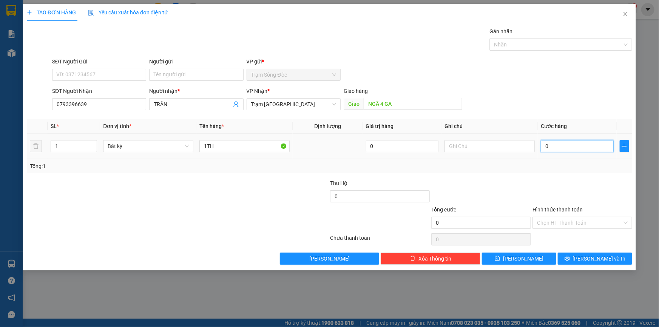
click at [552, 150] on input "0" at bounding box center [577, 146] width 73 height 12
click at [572, 251] on div "Transit Pickup Surcharge Ids Transit Deliver Surcharge Ids Transit Deliver Surc…" at bounding box center [330, 146] width 606 height 238
click at [574, 261] on button "Lưu và In" at bounding box center [595, 259] width 74 height 12
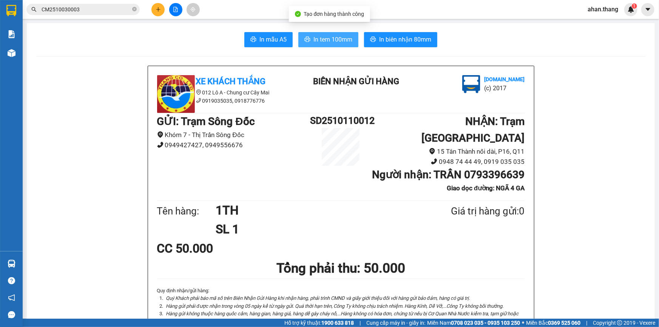
click at [321, 41] on span "In tem 100mm" at bounding box center [333, 39] width 39 height 9
click at [154, 9] on button at bounding box center [157, 9] width 13 height 13
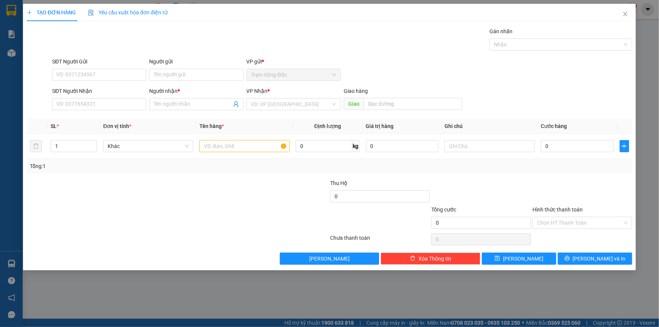
click at [90, 111] on div "SĐT Người Nhận VD: 0377654321" at bounding box center [99, 100] width 94 height 26
click at [94, 105] on input "SĐT Người Nhận" at bounding box center [99, 104] width 94 height 12
drag, startPoint x: 94, startPoint y: 103, endPoint x: 70, endPoint y: 105, distance: 23.5
click at [70, 105] on input "SĐT Người Nhận" at bounding box center [99, 104] width 94 height 12
click at [60, 108] on input "0333311336" at bounding box center [99, 104] width 94 height 12
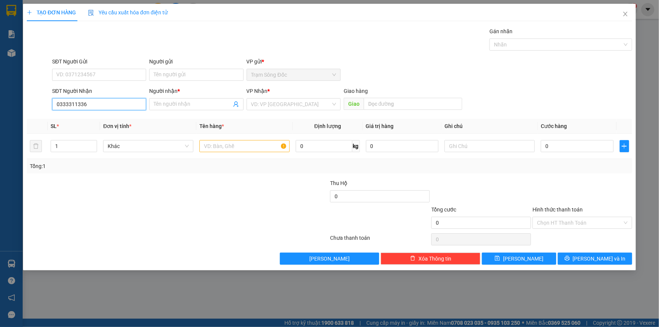
click at [64, 109] on input "0333311336" at bounding box center [99, 104] width 94 height 12
click at [69, 109] on input "0333311336" at bounding box center [99, 104] width 94 height 12
click at [73, 107] on input "0333311336" at bounding box center [99, 104] width 94 height 12
click at [170, 103] on input "Người nhận *" at bounding box center [192, 104] width 77 height 8
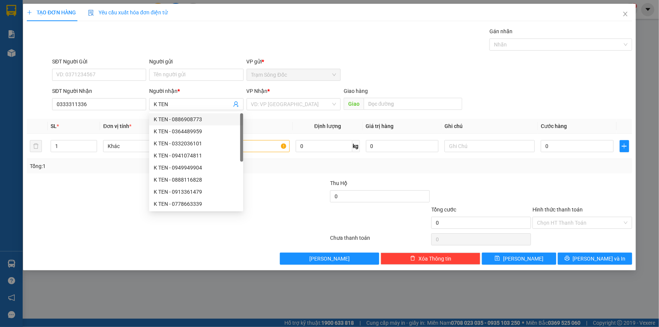
click at [272, 112] on div "VP Nhận * VD: VP Sài Gòn" at bounding box center [294, 100] width 94 height 26
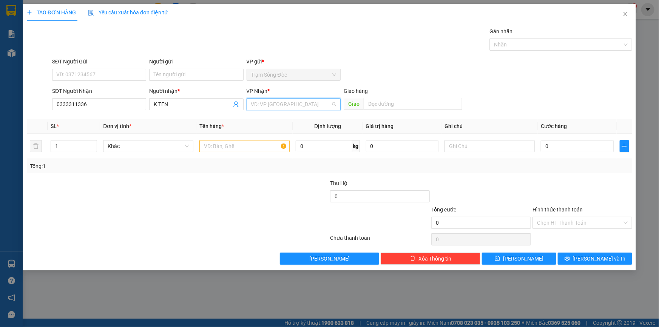
click at [276, 103] on input "search" at bounding box center [291, 104] width 80 height 11
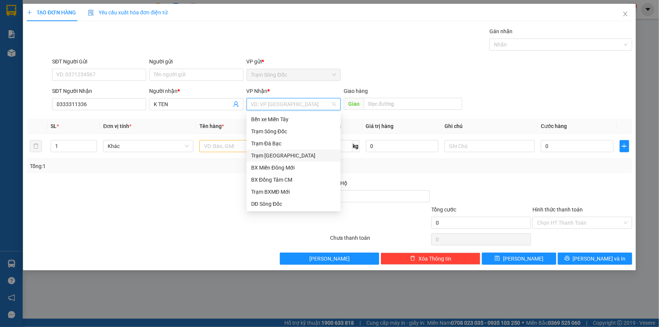
click at [292, 154] on div "Trạm Sài Gòn" at bounding box center [293, 155] width 85 height 8
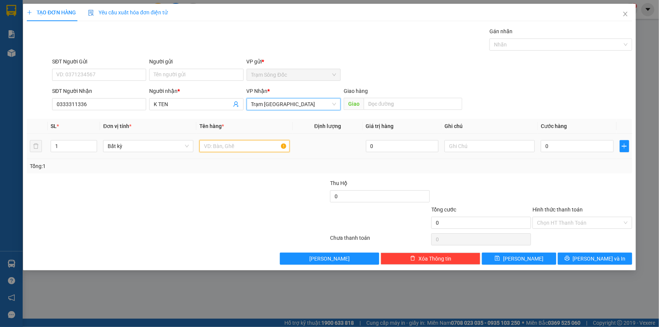
click at [250, 147] on input "text" at bounding box center [244, 146] width 90 height 12
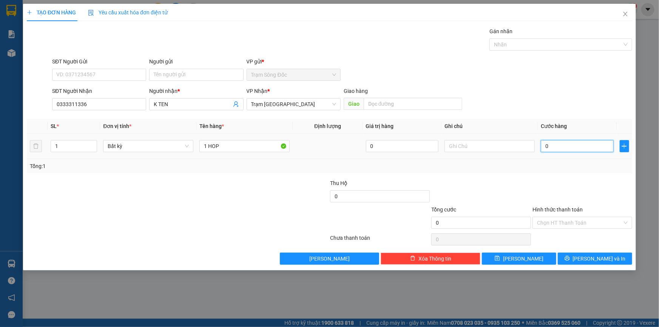
click at [567, 151] on input "0" at bounding box center [577, 146] width 73 height 12
click at [586, 258] on button "Lưu và In" at bounding box center [595, 259] width 74 height 12
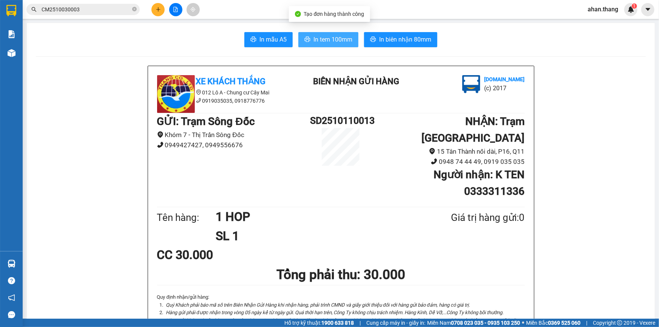
click at [346, 40] on span "In tem 100mm" at bounding box center [333, 39] width 39 height 9
drag, startPoint x: 512, startPoint y: 262, endPoint x: 160, endPoint y: 10, distance: 433.3
click at [160, 10] on icon "plus" at bounding box center [158, 9] width 5 height 5
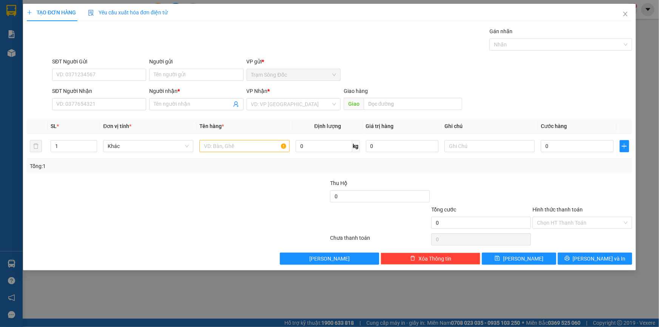
click at [91, 88] on div "SĐT Người Nhận" at bounding box center [99, 91] width 94 height 8
click at [91, 98] on input "SĐT Người Nhận" at bounding box center [99, 104] width 94 height 12
click at [83, 105] on input "SĐT Người Nhận" at bounding box center [99, 104] width 94 height 12
drag, startPoint x: 72, startPoint y: 120, endPoint x: 217, endPoint y: 131, distance: 145.9
click at [72, 120] on div "0942877854 - SG" at bounding box center [99, 119] width 85 height 8
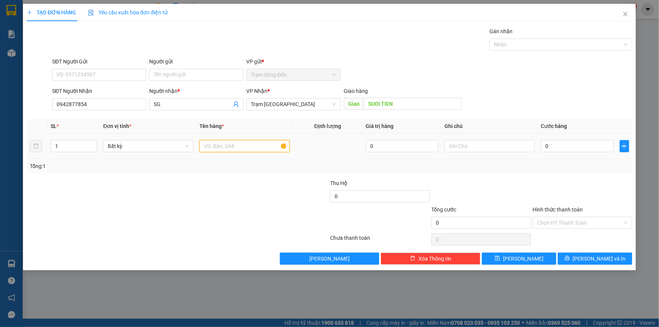
click at [221, 141] on input "text" at bounding box center [244, 146] width 90 height 12
click at [564, 149] on input "0" at bounding box center [577, 146] width 73 height 12
click at [567, 220] on input "Hình thức thanh toán" at bounding box center [579, 222] width 85 height 11
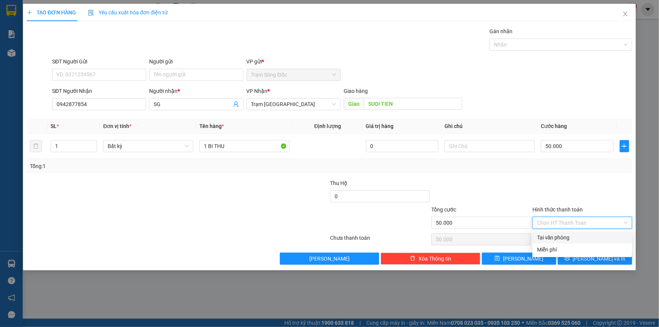
click at [570, 234] on div "Tại văn phòng" at bounding box center [582, 237] width 91 height 8
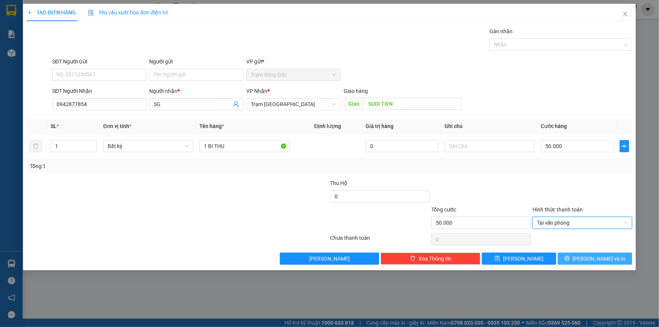
click at [566, 258] on button "Lưu và In" at bounding box center [595, 259] width 74 height 12
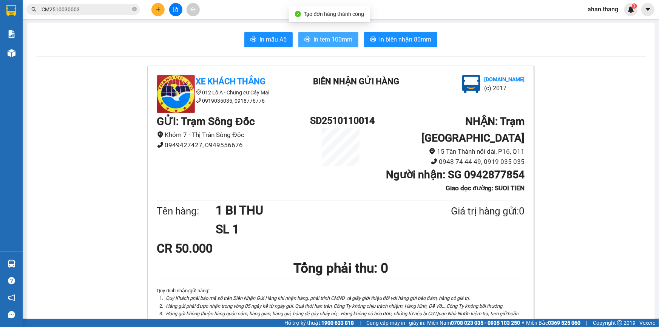
click at [299, 38] on button "In tem 100mm" at bounding box center [328, 39] width 60 height 15
click at [158, 8] on icon "plus" at bounding box center [158, 9] width 0 height 4
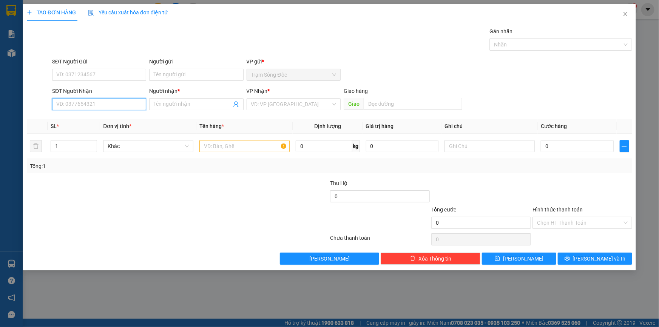
click at [97, 101] on input "SĐT Người Nhận" at bounding box center [99, 104] width 94 height 12
click at [629, 15] on span "Close" at bounding box center [625, 14] width 21 height 21
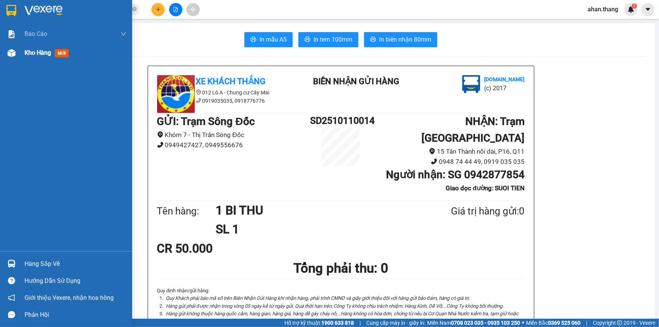
click at [10, 55] on img at bounding box center [12, 53] width 8 height 8
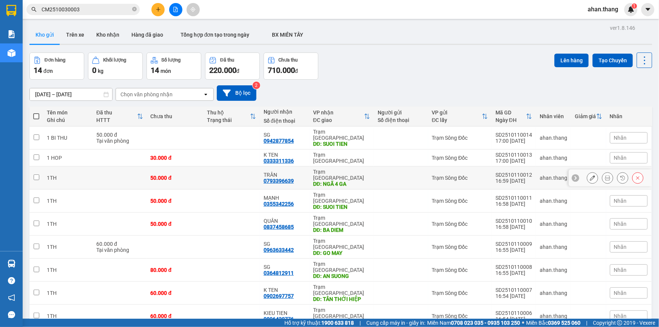
click at [302, 172] on div "TRÂN" at bounding box center [285, 175] width 42 height 6
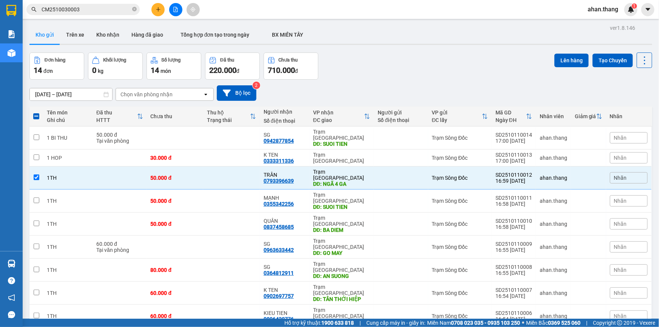
click at [618, 291] on span "100 / trang" at bounding box center [618, 292] width 27 height 8
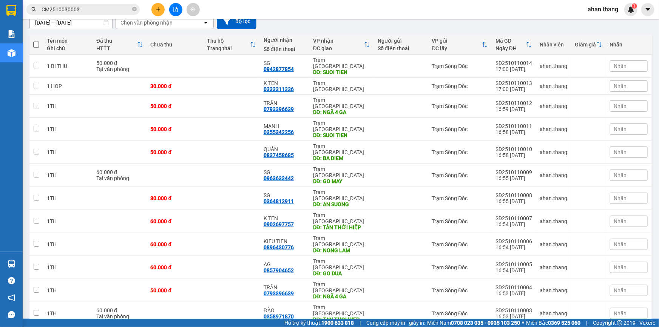
scroll to position [76, 0]
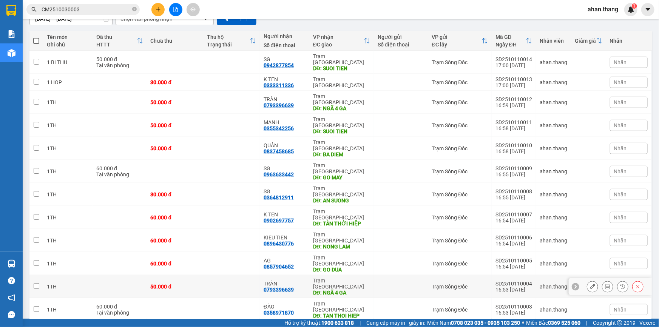
click at [307, 275] on td "TRÂN 0793396639" at bounding box center [284, 286] width 49 height 23
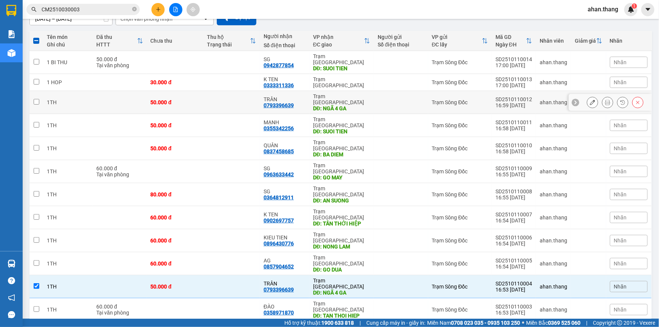
click at [295, 96] on div "TRÂN 0793396639" at bounding box center [285, 102] width 42 height 12
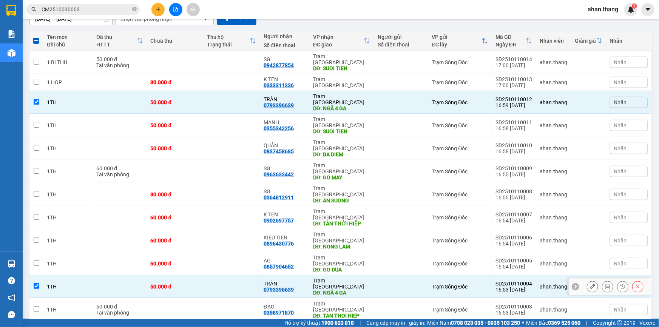
drag, startPoint x: 304, startPoint y: 232, endPoint x: 305, endPoint y: 226, distance: 5.3
click at [304, 281] on div "TRÂN 0793396639" at bounding box center [285, 287] width 42 height 12
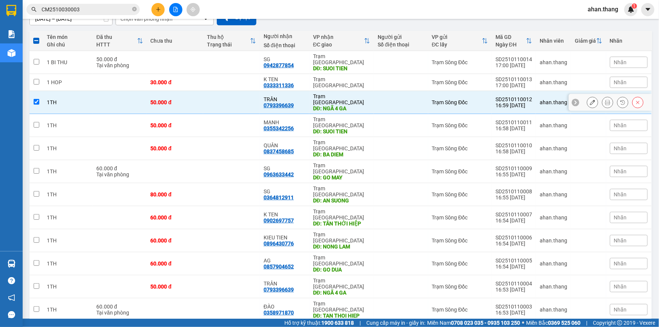
click at [633, 96] on button at bounding box center [638, 102] width 11 height 13
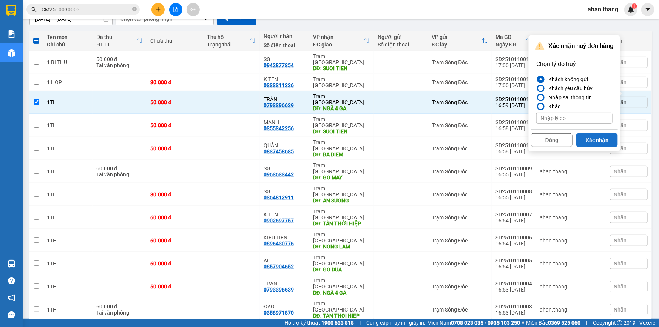
click at [606, 136] on button "Xác nhận" at bounding box center [598, 140] width 42 height 14
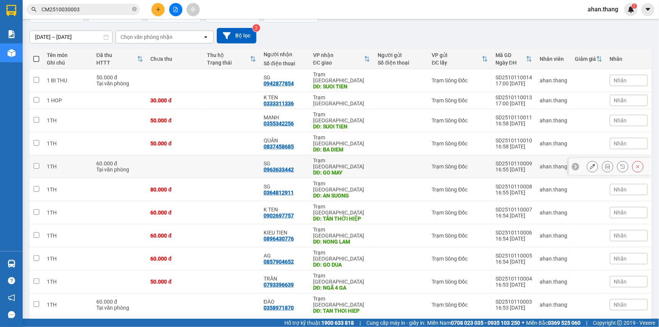
scroll to position [59, 0]
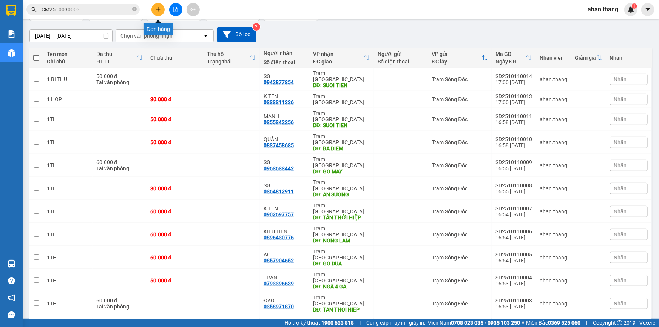
click at [156, 12] on button at bounding box center [157, 9] width 13 height 13
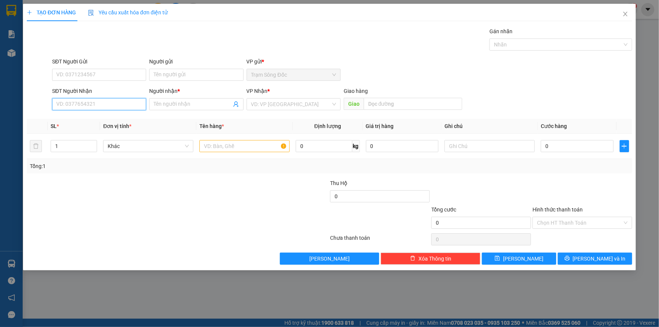
click at [93, 102] on input "SĐT Người Nhận" at bounding box center [99, 104] width 94 height 12
click at [85, 121] on div "0388242244 - LIEN" at bounding box center [99, 119] width 85 height 8
click at [218, 141] on div at bounding box center [244, 146] width 90 height 15
click at [217, 145] on input "text" at bounding box center [244, 146] width 90 height 12
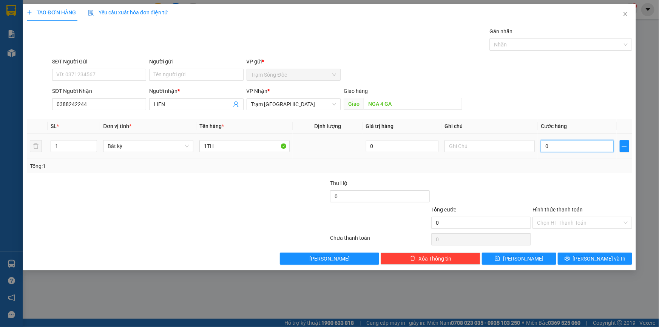
click at [570, 143] on input "0" at bounding box center [577, 146] width 73 height 12
click at [570, 143] on input "50.000" at bounding box center [577, 146] width 73 height 12
click at [556, 219] on input "Hình thức thanh toán" at bounding box center [579, 222] width 85 height 11
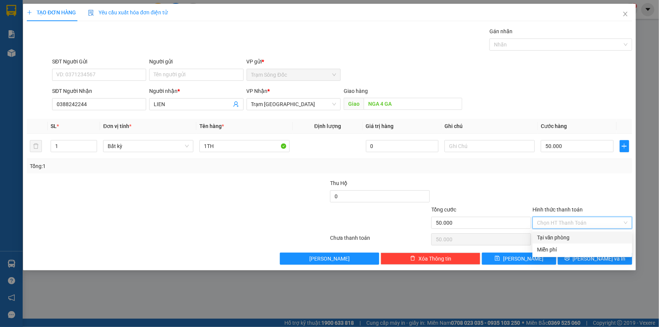
click at [556, 232] on div "Tại văn phòng" at bounding box center [583, 238] width 100 height 12
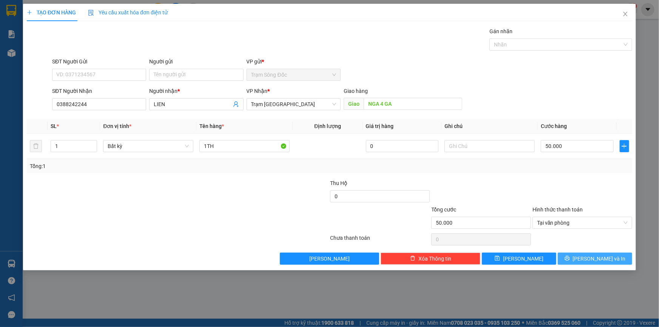
click at [560, 255] on button "Lưu và In" at bounding box center [595, 259] width 74 height 12
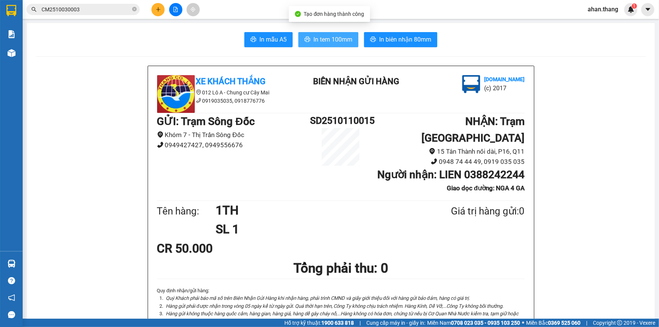
drag, startPoint x: 325, startPoint y: 30, endPoint x: 324, endPoint y: 35, distance: 4.7
click at [323, 44] on span "In tem 100mm" at bounding box center [333, 39] width 39 height 9
click at [154, 11] on button at bounding box center [157, 9] width 13 height 13
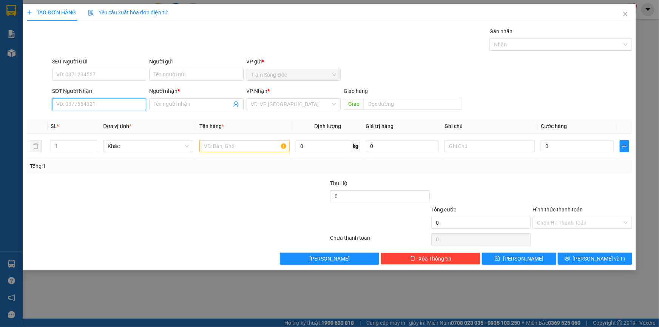
click at [83, 105] on input "SĐT Người Nhận" at bounding box center [99, 104] width 94 height 12
click at [102, 125] on div "0898498376 - TAN" at bounding box center [99, 119] width 94 height 12
click at [211, 147] on input "text" at bounding box center [244, 146] width 90 height 12
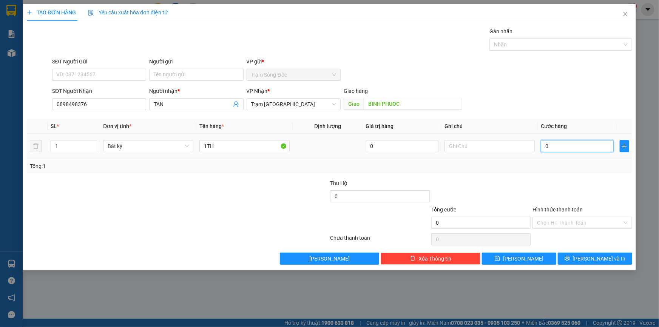
click at [561, 144] on input "0" at bounding box center [577, 146] width 73 height 12
click at [560, 227] on input "Hình thức thanh toán" at bounding box center [579, 222] width 85 height 11
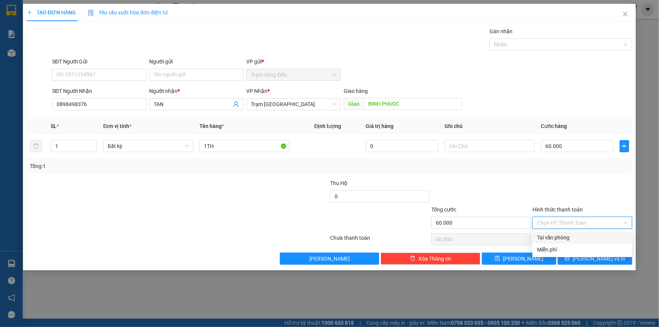
click at [561, 234] on div "Tại văn phòng" at bounding box center [582, 237] width 91 height 8
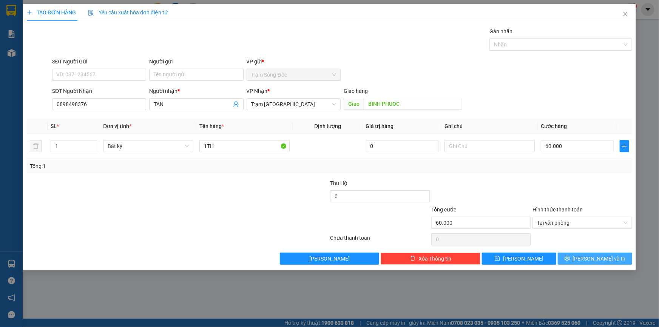
drag, startPoint x: 576, startPoint y: 259, endPoint x: 510, endPoint y: 197, distance: 90.9
click at [576, 259] on button "Lưu và In" at bounding box center [595, 259] width 74 height 12
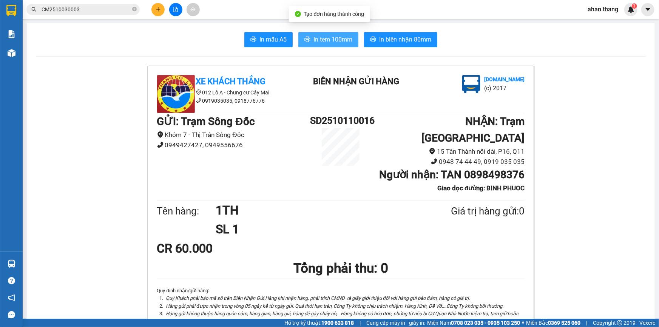
click at [321, 43] on span "In tem 100mm" at bounding box center [333, 39] width 39 height 9
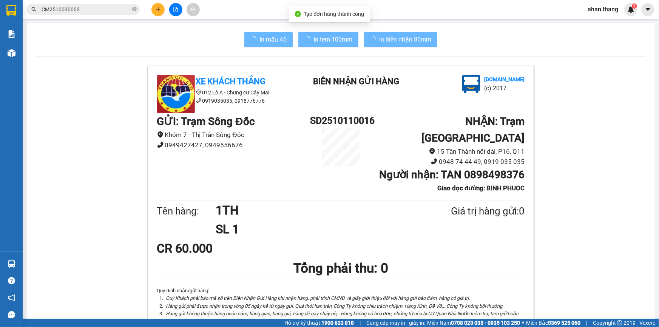
click at [161, 12] on button at bounding box center [157, 9] width 13 height 13
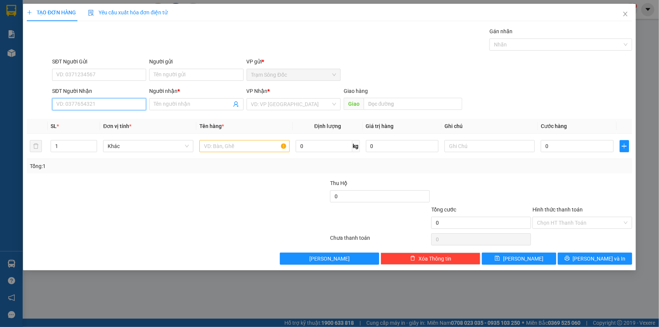
click at [108, 100] on input "SĐT Người Nhận" at bounding box center [99, 104] width 94 height 12
click at [105, 125] on div "0972636630 - MINH THU" at bounding box center [99, 119] width 94 height 12
click at [219, 143] on input "text" at bounding box center [244, 146] width 90 height 12
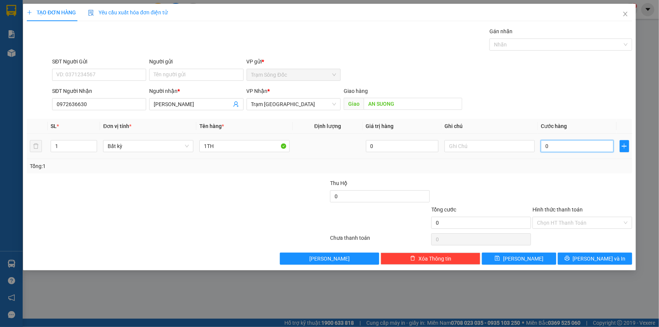
click at [568, 149] on input "0" at bounding box center [577, 146] width 73 height 12
click at [569, 221] on input "Hình thức thanh toán" at bounding box center [579, 222] width 85 height 11
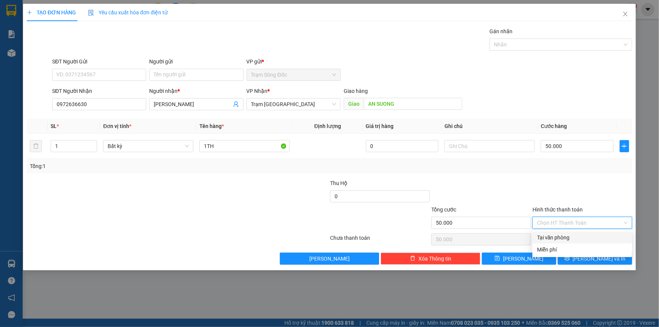
click at [565, 231] on div "Transit Pickup Surcharge Ids Transit Deliver Surcharge Ids Transit Deliver Surc…" at bounding box center [330, 146] width 606 height 238
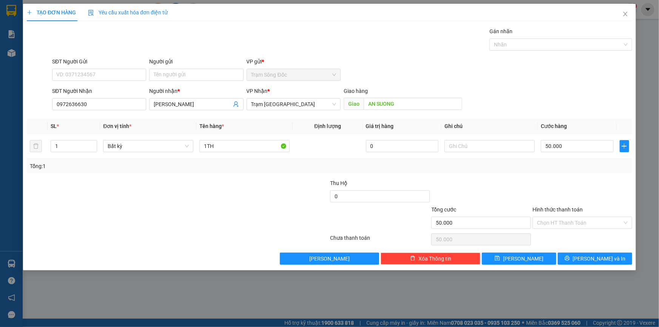
click at [565, 213] on div "Hình thức thanh toán" at bounding box center [583, 211] width 100 height 11
click at [563, 223] on input "Hình thức thanh toán" at bounding box center [579, 222] width 85 height 11
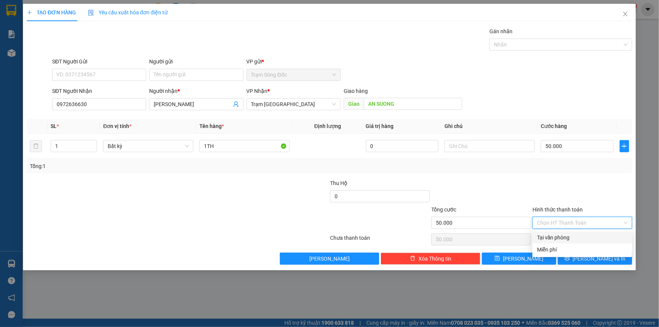
click at [561, 237] on div "Tại văn phòng" at bounding box center [582, 237] width 91 height 8
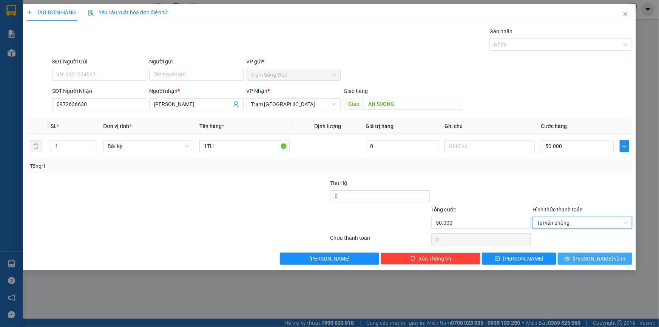
drag, startPoint x: 577, startPoint y: 261, endPoint x: 570, endPoint y: 260, distance: 6.2
click at [576, 261] on button "Lưu và In" at bounding box center [595, 259] width 74 height 12
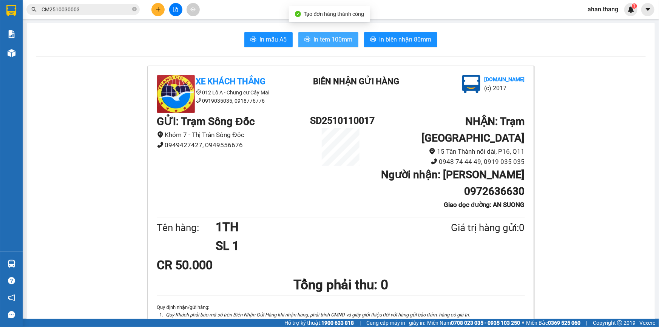
click at [324, 44] on span "In tem 100mm" at bounding box center [333, 39] width 39 height 9
click at [152, 2] on div "Kết quả tìm kiếm ( 1 ) Bộ lọc Mã ĐH Trạng thái Món hàng Thu hộ Tổng cước Chưa c…" at bounding box center [329, 9] width 659 height 19
click at [155, 13] on button at bounding box center [157, 9] width 13 height 13
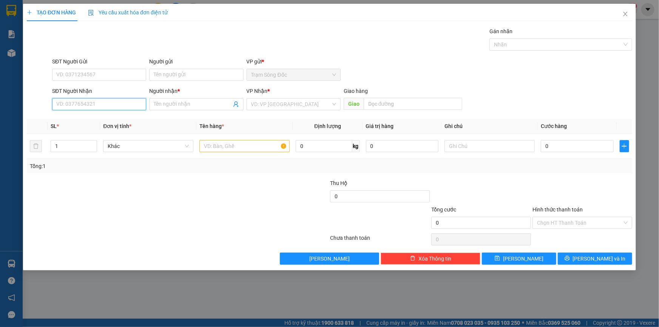
click at [74, 104] on input "SĐT Người Nhận" at bounding box center [99, 104] width 94 height 12
click at [98, 122] on div "0842772826 - SG" at bounding box center [99, 119] width 85 height 8
click at [205, 141] on input "text" at bounding box center [244, 146] width 90 height 12
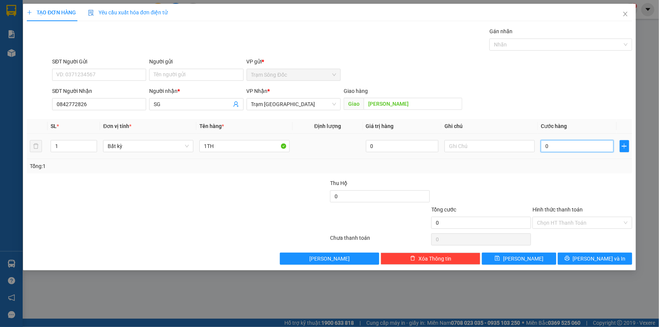
click at [573, 145] on input "0" at bounding box center [577, 146] width 73 height 12
click at [573, 255] on button "Lưu và In" at bounding box center [595, 259] width 74 height 12
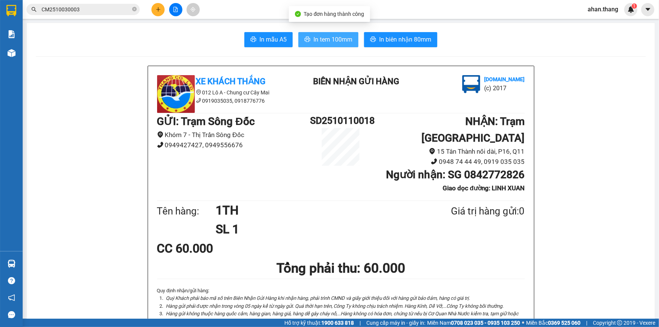
click at [329, 44] on span "In tem 100mm" at bounding box center [333, 39] width 39 height 9
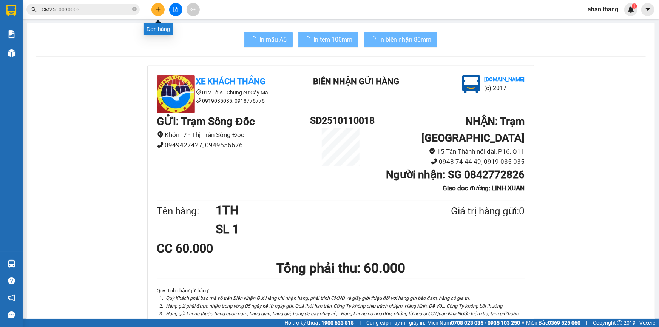
click at [155, 12] on button at bounding box center [157, 9] width 13 height 13
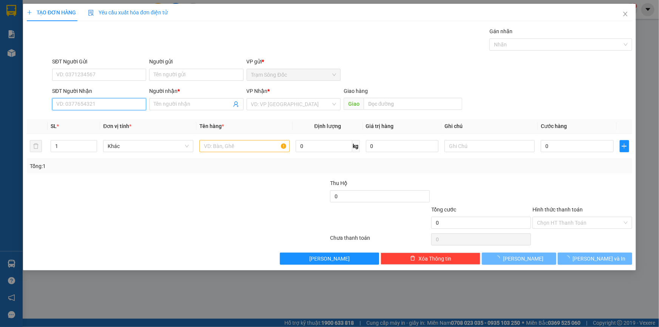
click at [88, 107] on input "SĐT Người Nhận" at bounding box center [99, 104] width 94 height 12
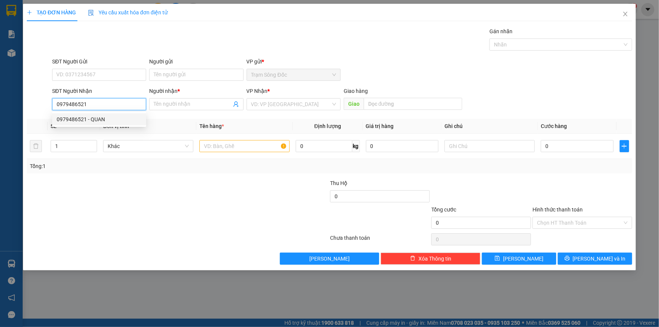
click at [85, 117] on div "0979486521 - QUAN" at bounding box center [99, 119] width 94 height 12
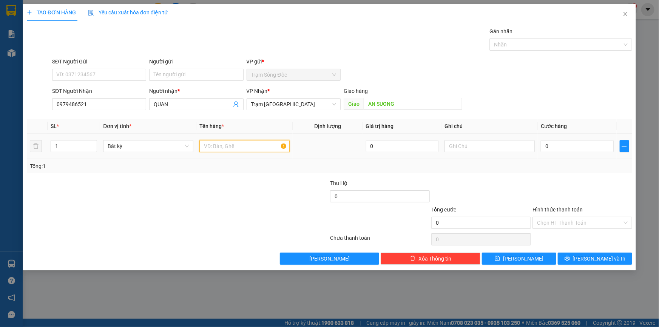
click at [218, 143] on input "text" at bounding box center [244, 146] width 90 height 12
click at [553, 152] on div "0" at bounding box center [577, 146] width 73 height 15
click at [543, 147] on input "0" at bounding box center [577, 146] width 73 height 12
click at [574, 257] on button "Lưu và In" at bounding box center [595, 259] width 74 height 12
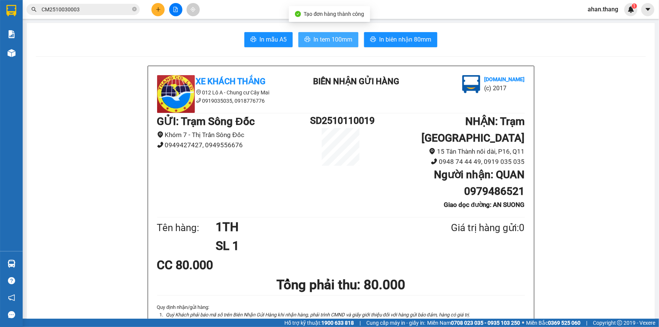
click at [315, 42] on span "In tem 100mm" at bounding box center [333, 39] width 39 height 9
click at [161, 12] on button at bounding box center [157, 9] width 13 height 13
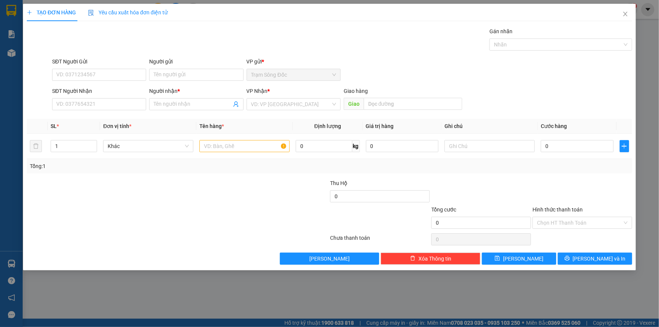
click at [88, 113] on div "SĐT Người Nhận VD: 0377654321" at bounding box center [99, 100] width 94 height 26
click at [88, 108] on input "SĐT Người Nhận" at bounding box center [99, 104] width 94 height 12
drag, startPoint x: 96, startPoint y: 117, endPoint x: 127, endPoint y: 119, distance: 30.3
click at [97, 117] on div "0932001960 - VAN" at bounding box center [99, 119] width 85 height 8
click at [241, 140] on input "text" at bounding box center [244, 146] width 90 height 12
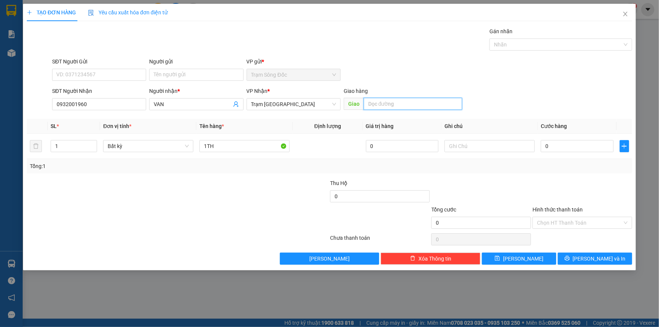
click at [408, 108] on input "text" at bounding box center [413, 104] width 99 height 12
click at [594, 155] on td "0" at bounding box center [577, 146] width 79 height 25
click at [591, 151] on input "0" at bounding box center [577, 146] width 73 height 12
click at [578, 259] on button "Lưu và In" at bounding box center [595, 259] width 74 height 12
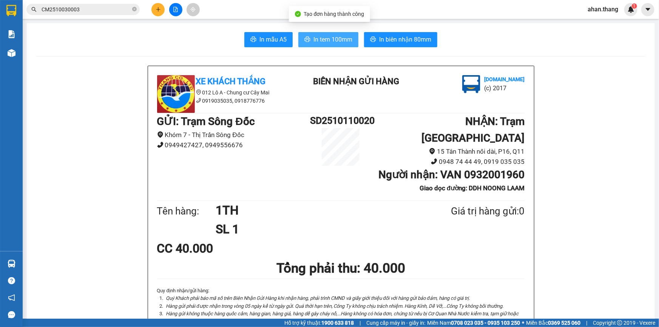
click at [332, 45] on button "In tem 100mm" at bounding box center [328, 39] width 60 height 15
click at [158, 14] on button at bounding box center [157, 9] width 13 height 13
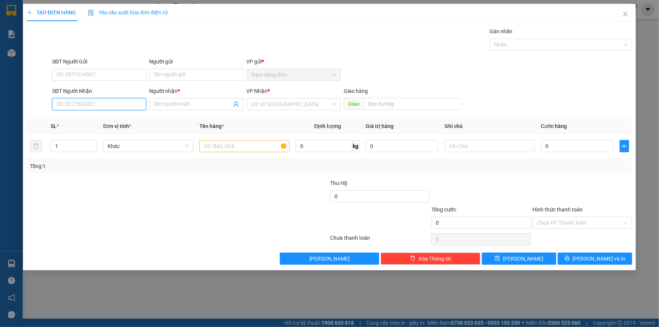
click at [87, 108] on input "SĐT Người Nhận" at bounding box center [99, 104] width 94 height 12
click at [64, 108] on input "0387487281" at bounding box center [99, 104] width 94 height 12
click at [68, 108] on input "0387487281" at bounding box center [99, 104] width 94 height 12
click at [181, 96] on div "Người nhận *" at bounding box center [196, 92] width 94 height 11
click at [180, 99] on div "Người nhận * Tên người nhận" at bounding box center [196, 100] width 94 height 26
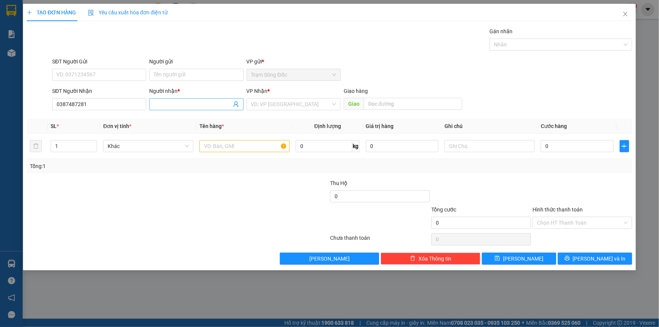
click at [181, 102] on input "Người nhận *" at bounding box center [192, 104] width 77 height 8
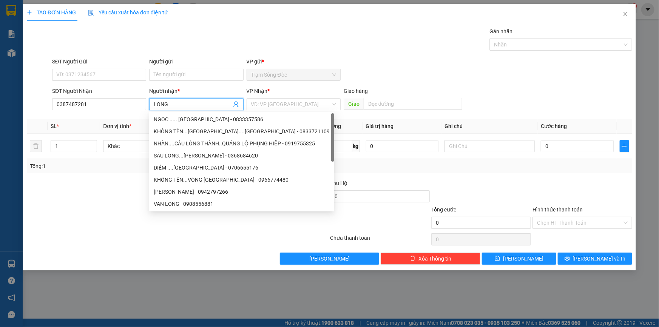
click at [285, 110] on div "VP Nhận * VD: VP Sài Gòn" at bounding box center [294, 100] width 94 height 26
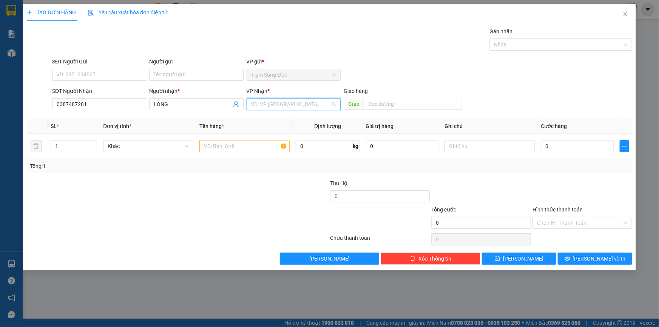
click at [285, 107] on input "search" at bounding box center [291, 104] width 80 height 11
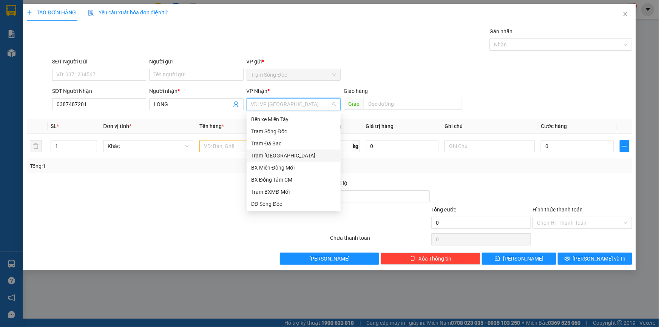
drag, startPoint x: 280, startPoint y: 155, endPoint x: 350, endPoint y: 106, distance: 85.5
click at [280, 154] on div "Trạm Sài Gòn" at bounding box center [293, 155] width 85 height 8
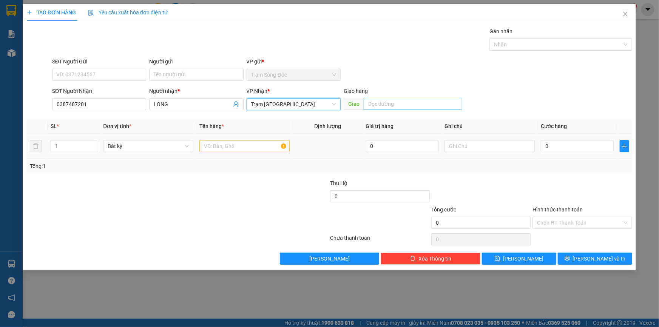
drag, startPoint x: 383, startPoint y: 96, endPoint x: 378, endPoint y: 102, distance: 7.2
click at [378, 102] on div "Giao hàng Giao" at bounding box center [403, 100] width 119 height 26
click at [377, 102] on input "text" at bounding box center [413, 104] width 99 height 12
click at [248, 148] on input "text" at bounding box center [244, 146] width 90 height 12
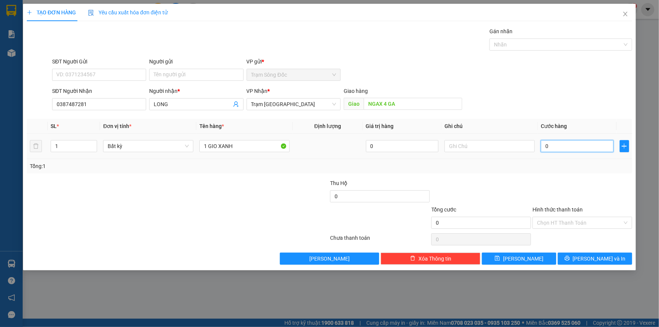
click at [564, 147] on input "0" at bounding box center [577, 146] width 73 height 12
click at [559, 224] on input "Hình thức thanh toán" at bounding box center [579, 222] width 85 height 11
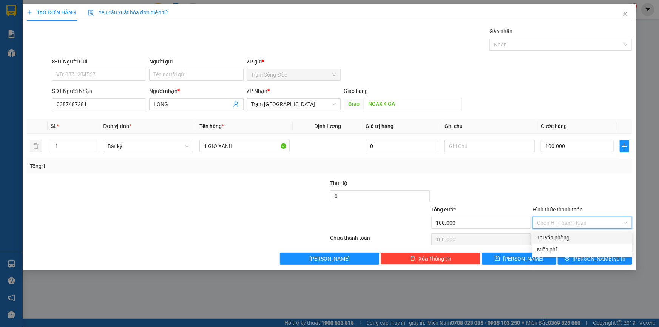
click at [562, 237] on div "Tại văn phòng" at bounding box center [582, 237] width 91 height 8
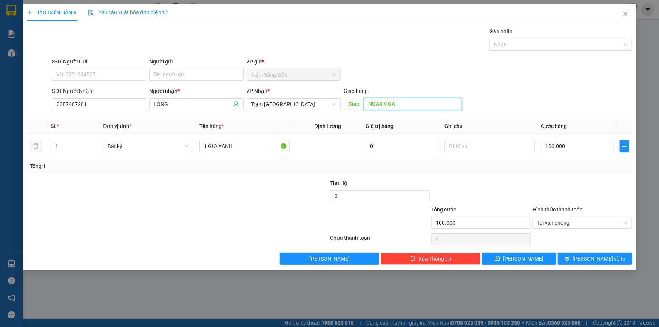
click at [381, 106] on input "NGAX 4 GA" at bounding box center [413, 104] width 99 height 12
click at [381, 105] on input "NGAX 4 GA" at bounding box center [413, 104] width 99 height 12
click at [595, 255] on span "Lưu và In" at bounding box center [599, 259] width 53 height 8
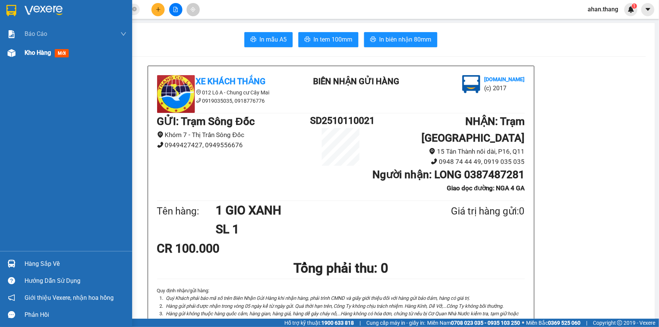
click at [33, 54] on span "Kho hàng" at bounding box center [38, 52] width 26 height 7
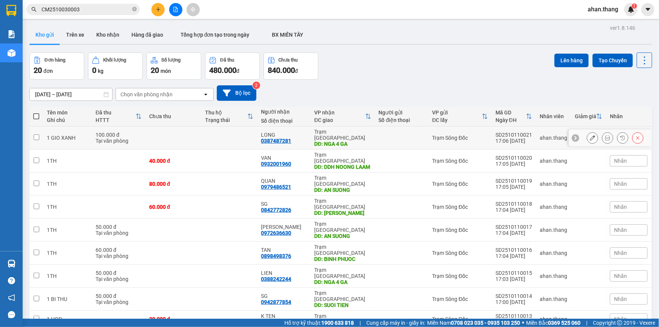
click at [294, 132] on div "LONG" at bounding box center [284, 135] width 46 height 6
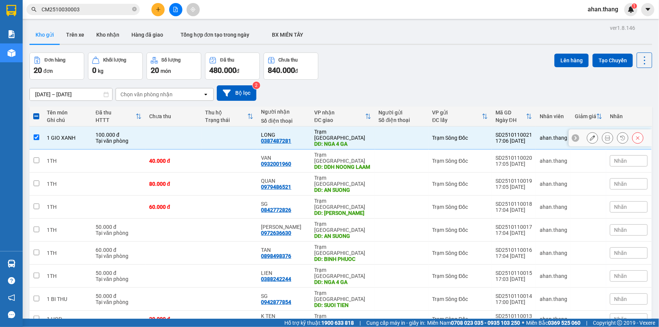
click at [590, 135] on icon at bounding box center [592, 137] width 5 height 5
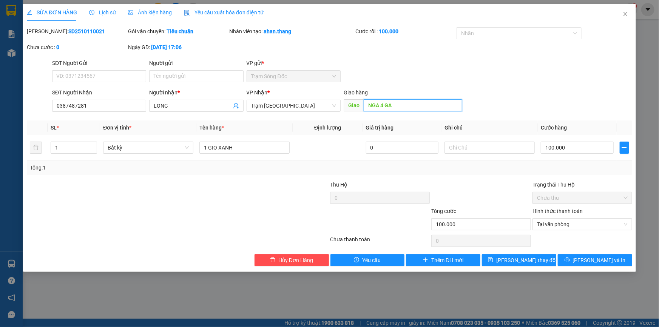
click at [412, 104] on input "NGA 4 GA" at bounding box center [413, 105] width 99 height 12
click at [570, 260] on icon "printer" at bounding box center [567, 259] width 5 height 5
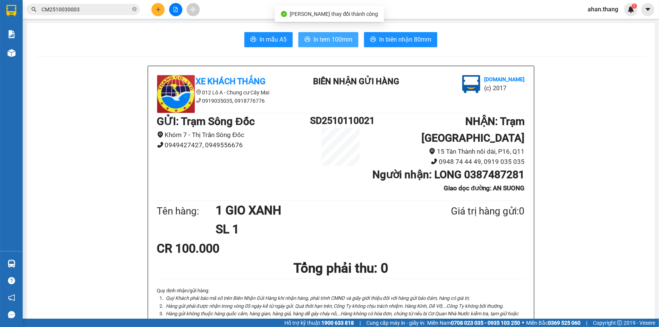
click at [317, 45] on button "In tem 100mm" at bounding box center [328, 39] width 60 height 15
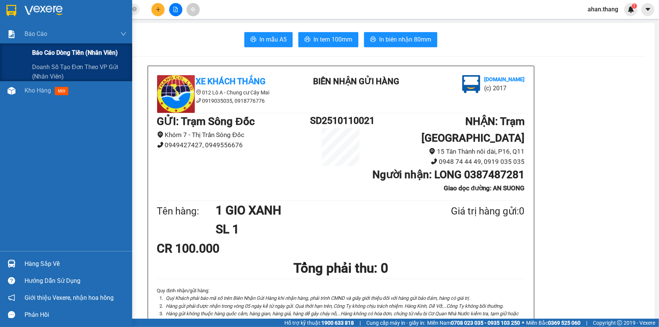
drag, startPoint x: 4, startPoint y: 46, endPoint x: 8, endPoint y: 50, distance: 5.6
click at [6, 47] on div "Báo cáo dòng tiền (nhân viên)" at bounding box center [66, 52] width 132 height 19
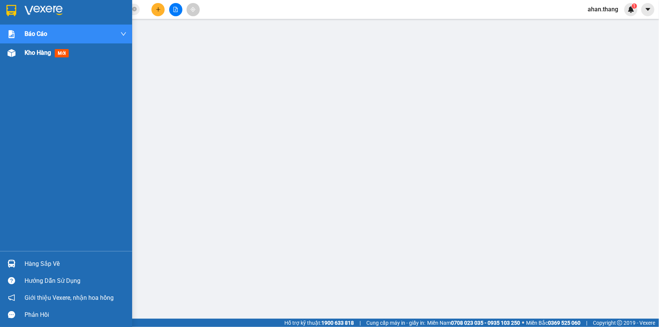
click at [15, 56] on div at bounding box center [11, 52] width 13 height 13
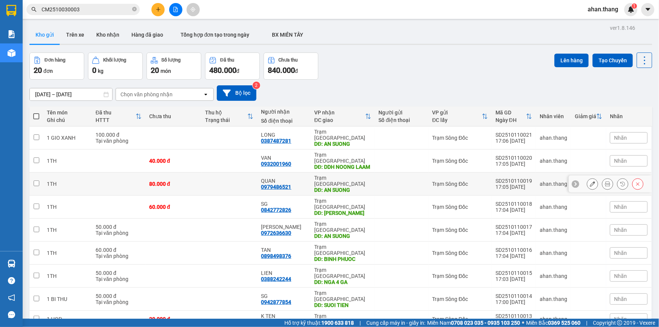
scroll to position [68, 0]
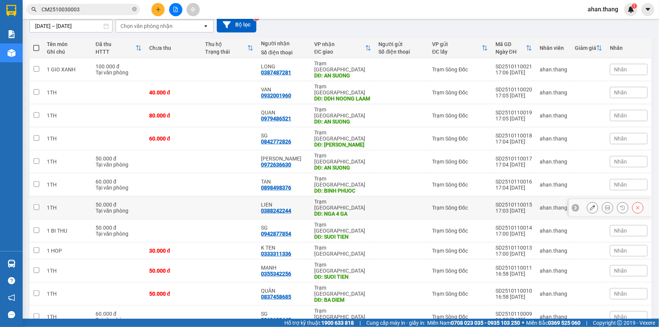
click at [303, 202] on div "LIEN" at bounding box center [284, 205] width 46 height 6
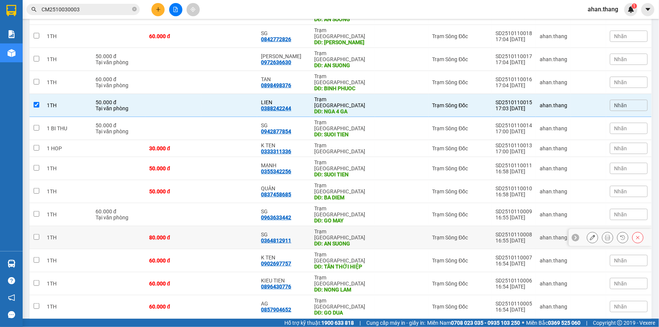
scroll to position [172, 0]
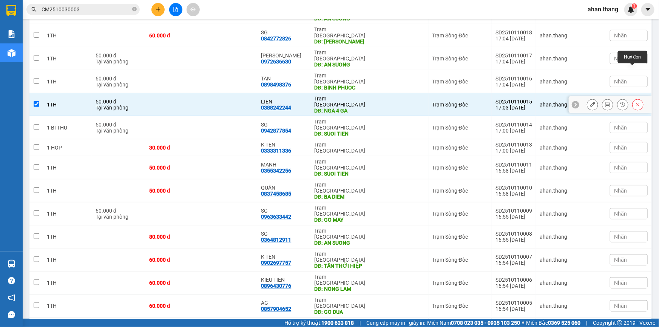
click at [638, 98] on button at bounding box center [638, 104] width 11 height 13
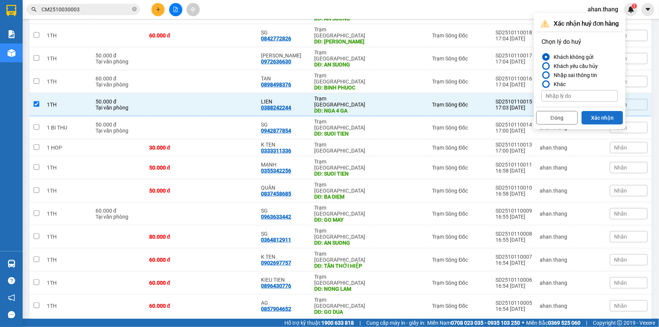
click at [599, 121] on button "Xác nhận" at bounding box center [603, 118] width 42 height 14
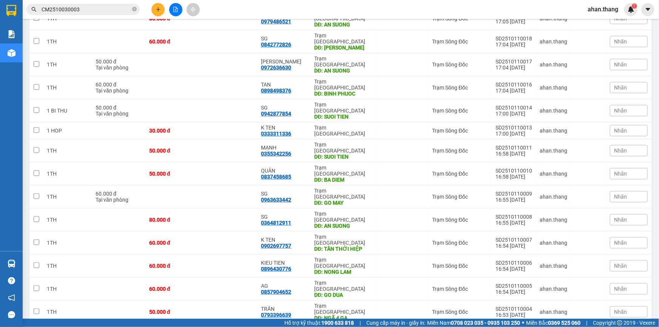
scroll to position [166, 0]
click at [155, 11] on button at bounding box center [157, 9] width 13 height 13
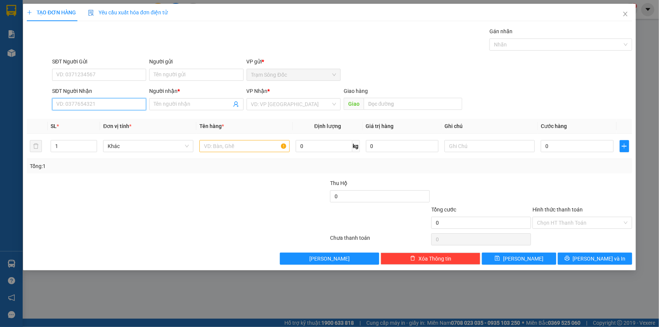
click at [102, 101] on input "SĐT Người Nhận" at bounding box center [99, 104] width 94 height 12
click at [66, 109] on input "0389639888" at bounding box center [99, 104] width 94 height 12
click at [67, 109] on input "0389639888" at bounding box center [99, 104] width 94 height 12
click at [72, 108] on input "0389639888" at bounding box center [99, 104] width 94 height 12
click at [171, 107] on input "Người nhận *" at bounding box center [192, 104] width 77 height 8
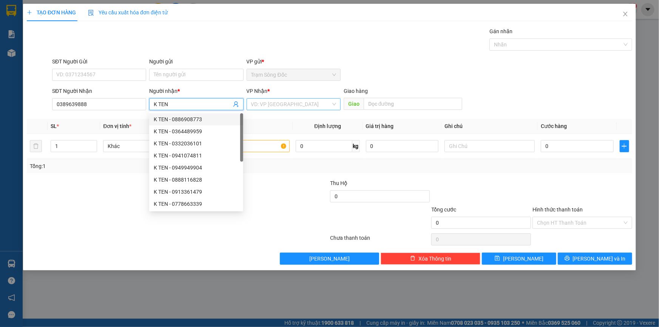
click at [301, 105] on input "search" at bounding box center [291, 104] width 80 height 11
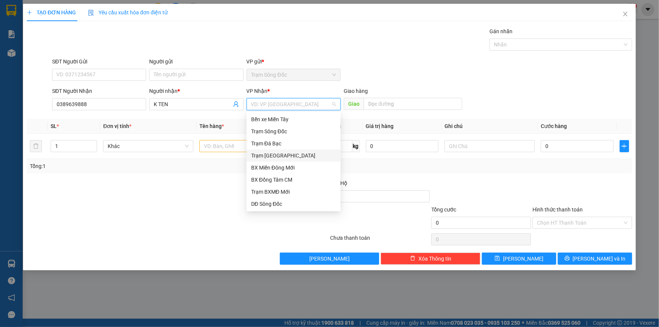
click at [277, 155] on div "Trạm Sài Gòn" at bounding box center [293, 155] width 85 height 8
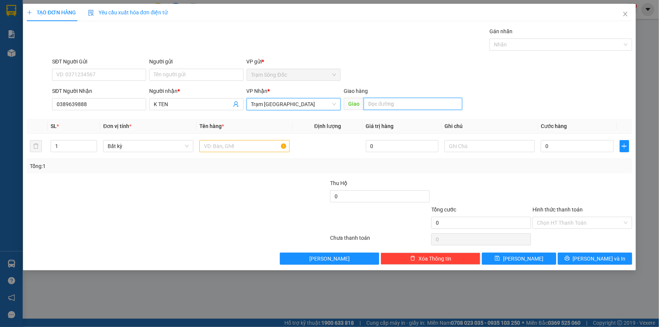
click at [402, 108] on input "text" at bounding box center [413, 104] width 99 height 12
click at [241, 146] on input "text" at bounding box center [244, 146] width 90 height 12
drag, startPoint x: 554, startPoint y: 136, endPoint x: 555, endPoint y: 161, distance: 24.9
click at [554, 138] on td "0" at bounding box center [577, 146] width 79 height 25
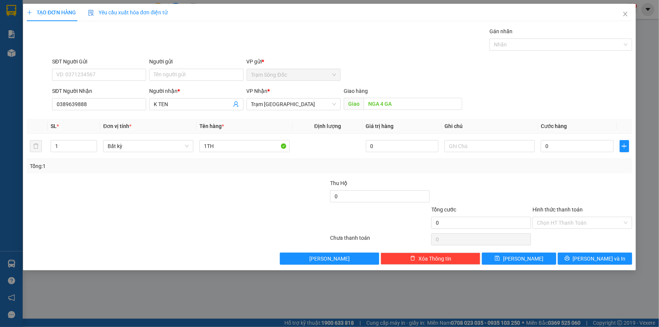
click at [555, 162] on div "Tổng: 1" at bounding box center [330, 166] width 600 height 8
click at [555, 147] on input "0" at bounding box center [577, 146] width 73 height 12
click at [569, 219] on input "Hình thức thanh toán" at bounding box center [579, 222] width 85 height 11
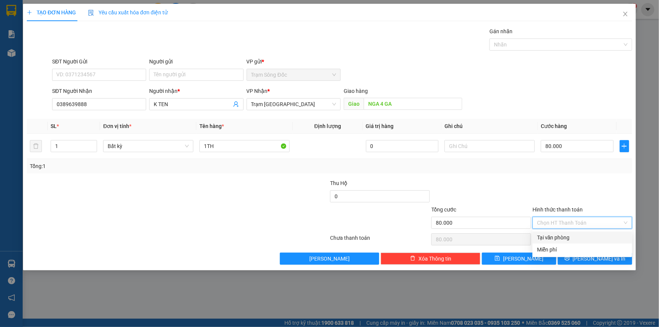
click at [563, 238] on div "Tại văn phòng" at bounding box center [582, 237] width 91 height 8
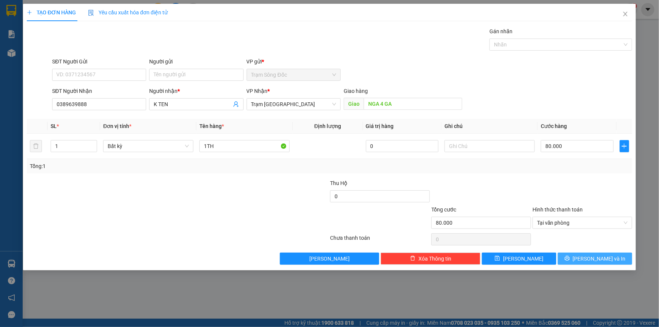
click at [567, 256] on button "Lưu và In" at bounding box center [595, 259] width 74 height 12
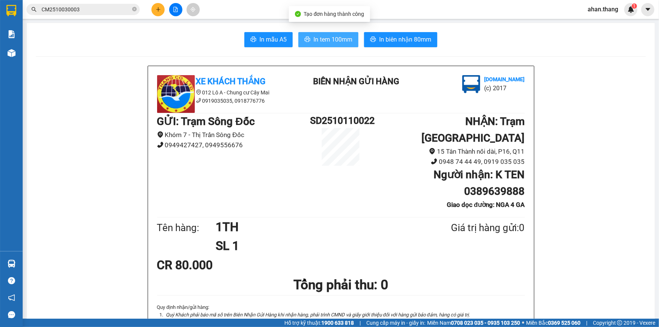
click at [339, 40] on span "In tem 100mm" at bounding box center [333, 39] width 39 height 9
click at [156, 9] on button at bounding box center [157, 9] width 13 height 13
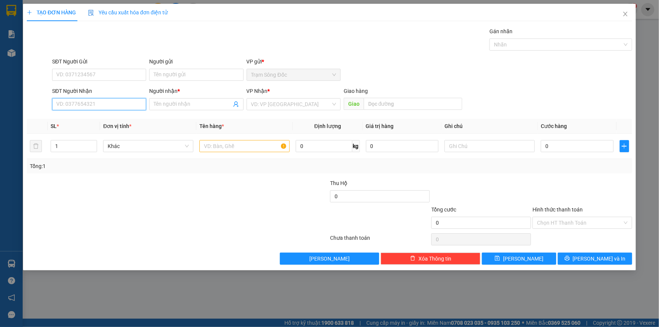
click at [104, 103] on input "SĐT Người Nhận" at bounding box center [99, 104] width 94 height 12
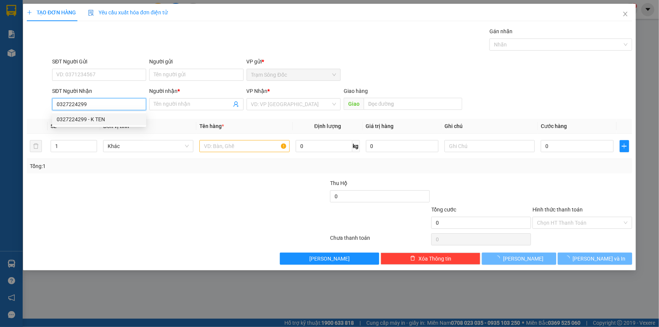
click at [100, 115] on div "0327224299 - K TEN" at bounding box center [99, 119] width 85 height 8
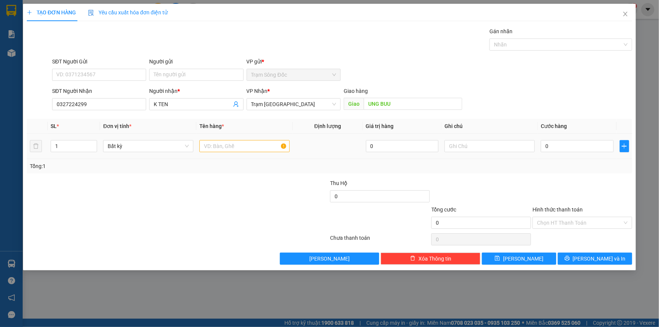
click at [230, 141] on div at bounding box center [244, 146] width 90 height 15
click at [547, 142] on input "0" at bounding box center [577, 146] width 73 height 12
click at [570, 222] on input "Hình thức thanh toán" at bounding box center [579, 222] width 85 height 11
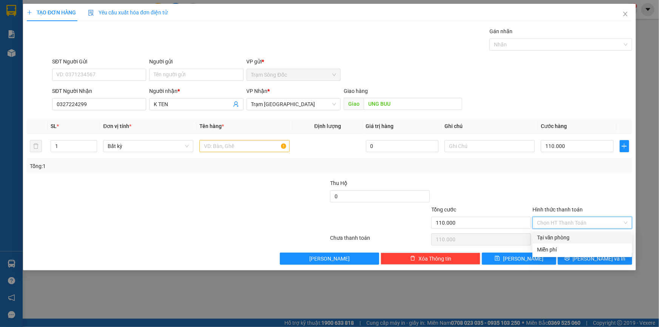
click at [556, 233] on div "Tại văn phòng" at bounding box center [582, 237] width 91 height 8
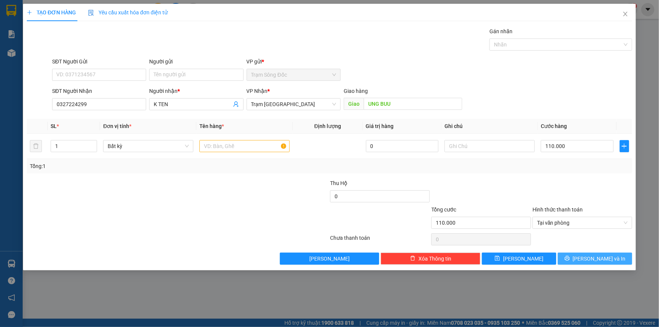
click at [570, 257] on button "Lưu và In" at bounding box center [595, 259] width 74 height 12
click at [243, 147] on input "text" at bounding box center [244, 146] width 90 height 12
click at [597, 262] on button "Lưu và In" at bounding box center [595, 259] width 74 height 12
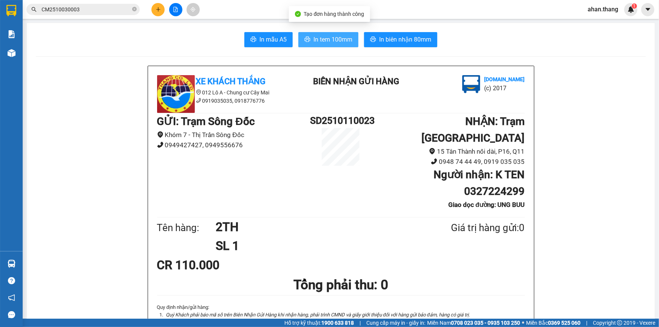
click at [311, 45] on button "In tem 100mm" at bounding box center [328, 39] width 60 height 15
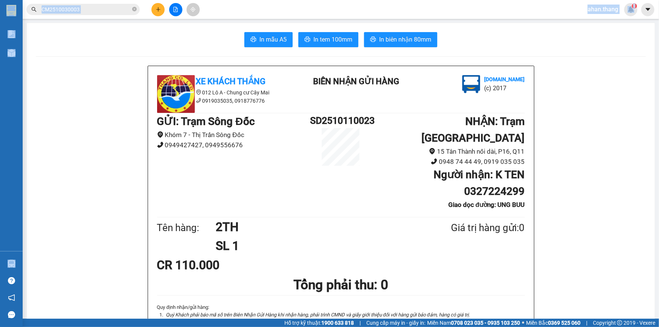
drag, startPoint x: 31, startPoint y: 6, endPoint x: 35, endPoint y: 45, distance: 39.8
click at [51, 30] on section "Kết quả tìm kiếm ( 1 ) Bộ lọc Mã ĐH Trạng thái Món hàng Thu hộ Tổng cước Chưa c…" at bounding box center [329, 163] width 659 height 327
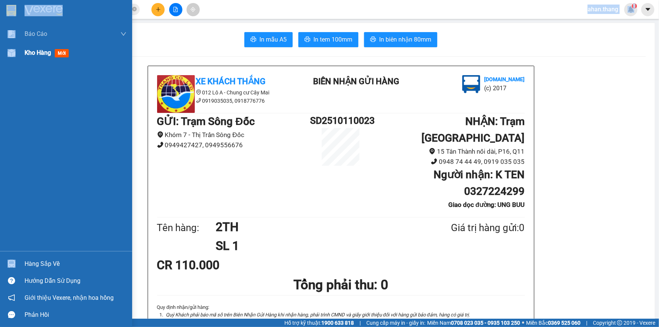
click at [20, 54] on div "Kho hàng mới" at bounding box center [66, 52] width 132 height 19
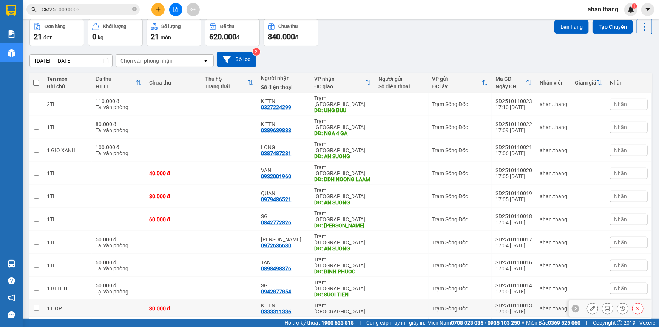
scroll to position [29, 0]
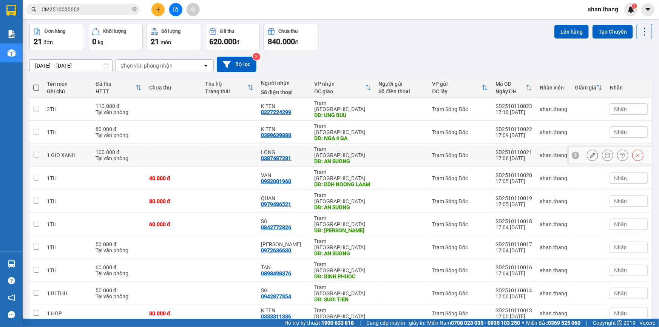
click at [298, 149] on div "LONG" at bounding box center [284, 152] width 46 height 6
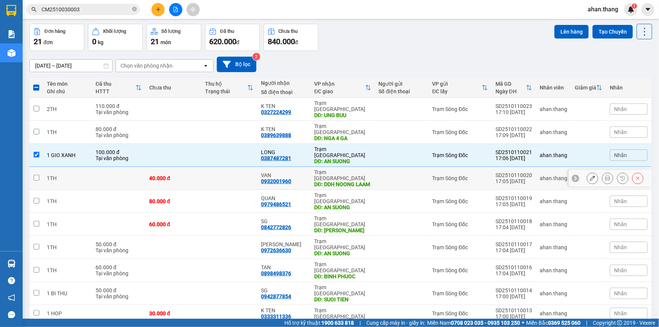
click at [298, 172] on div "VAN" at bounding box center [284, 175] width 46 height 6
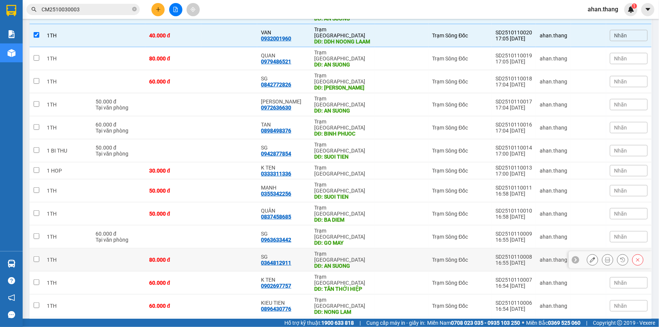
scroll to position [0, 0]
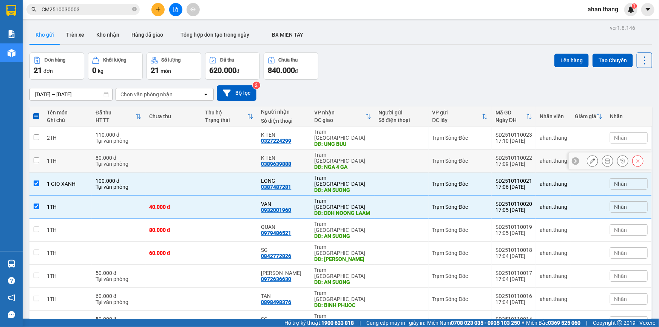
click at [306, 150] on td "K TEN 0389639888" at bounding box center [283, 161] width 53 height 23
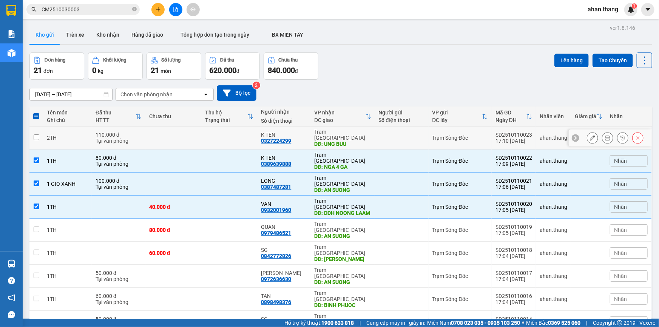
click at [301, 133] on div "K TEN" at bounding box center [284, 135] width 46 height 6
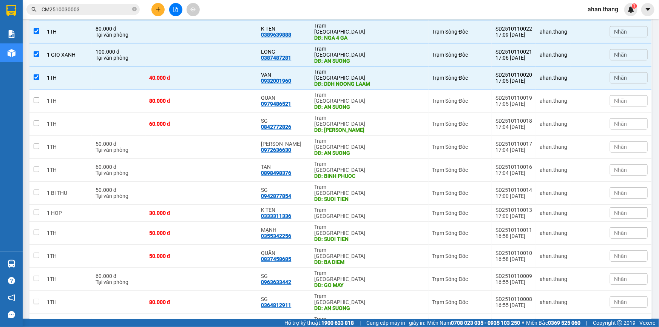
scroll to position [137, 0]
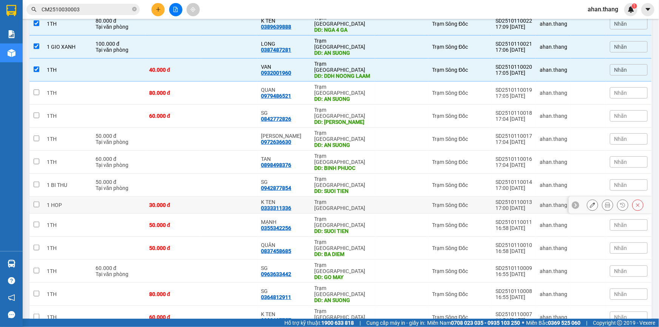
click at [300, 199] on div "K TEN 0333311336" at bounding box center [284, 205] width 46 height 12
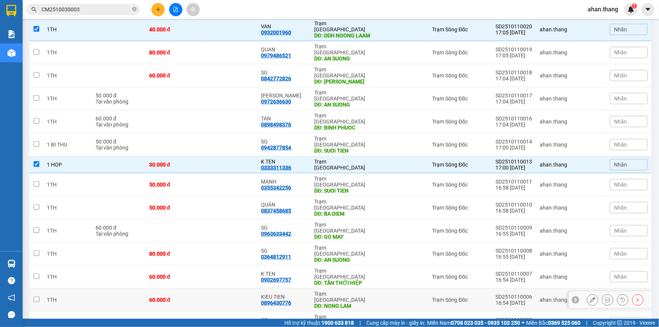
scroll to position [200, 0]
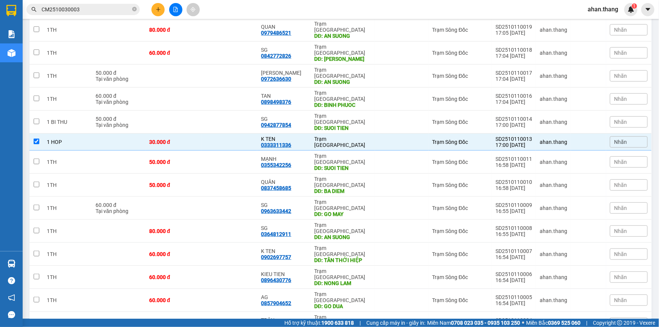
click at [303, 317] on div "TRÂN 0793396639" at bounding box center [284, 323] width 46 height 12
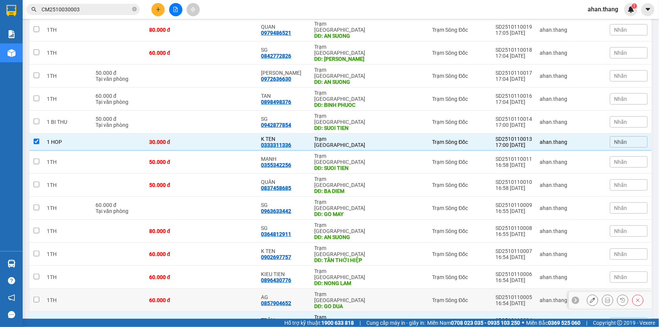
click at [301, 294] on div "AG 0857904652" at bounding box center [284, 300] width 46 height 12
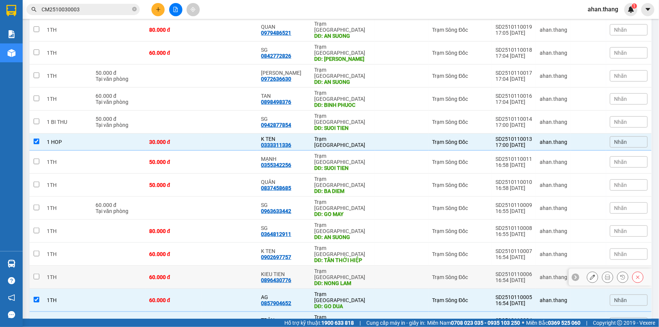
click at [299, 271] on div "KIEU TIEN 0896430776" at bounding box center [284, 277] width 46 height 12
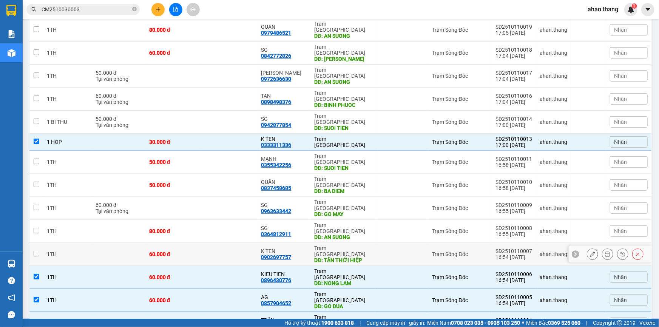
click at [298, 248] on div "K TEN 0902697757" at bounding box center [284, 254] width 46 height 12
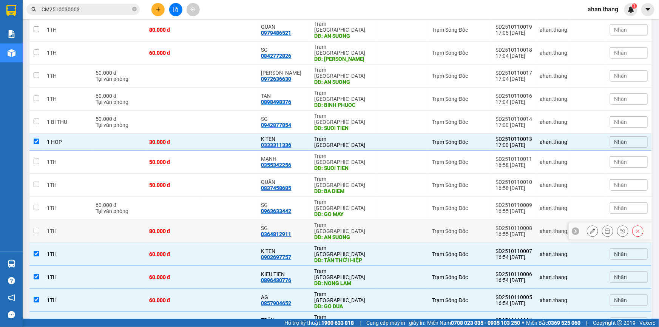
click at [299, 225] on div "SG" at bounding box center [284, 228] width 46 height 6
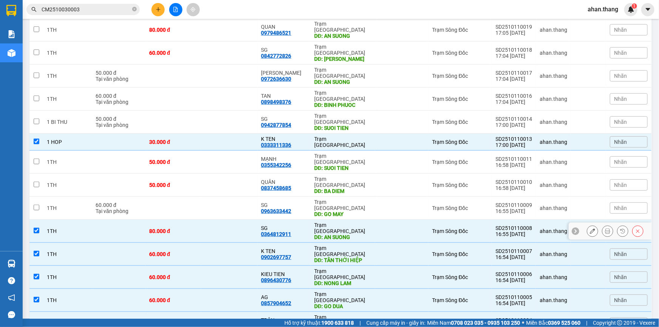
drag, startPoint x: 299, startPoint y: 159, endPoint x: 270, endPoint y: 159, distance: 29.1
click at [270, 225] on div "SG" at bounding box center [284, 228] width 46 height 6
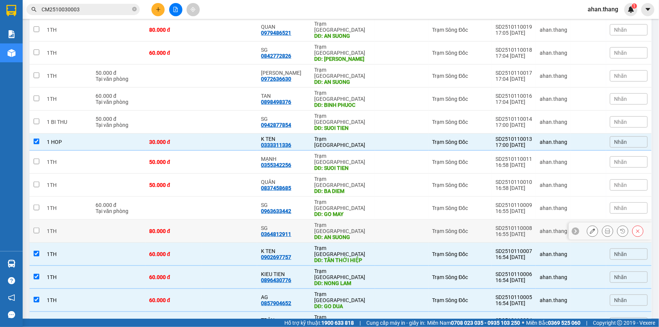
click at [272, 225] on div "SG" at bounding box center [284, 228] width 46 height 6
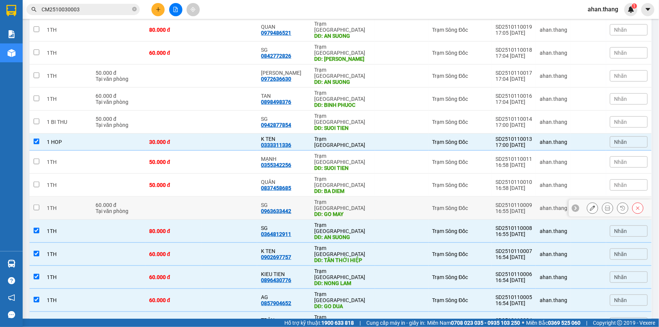
click at [308, 197] on td "SG 0963633442" at bounding box center [283, 208] width 53 height 23
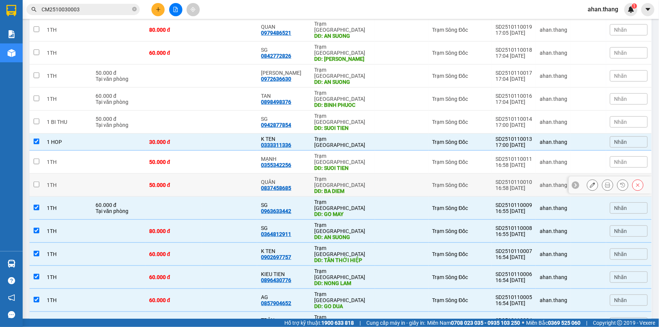
click at [302, 179] on div "QUÂN" at bounding box center [284, 182] width 46 height 6
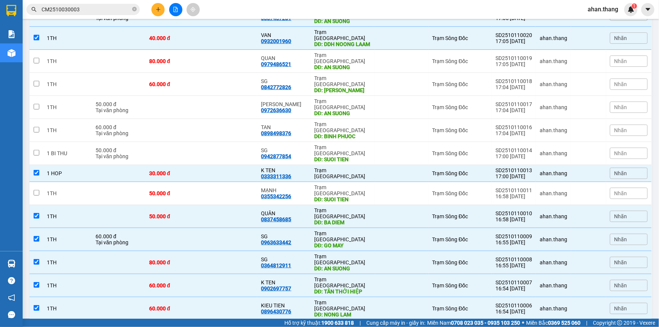
scroll to position [132, 0]
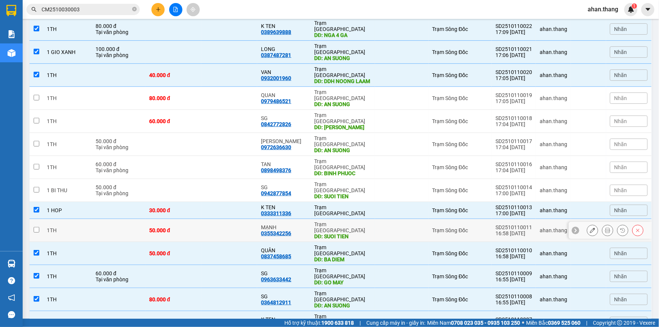
click at [298, 224] on div "MẠNH 0355342256" at bounding box center [284, 230] width 46 height 12
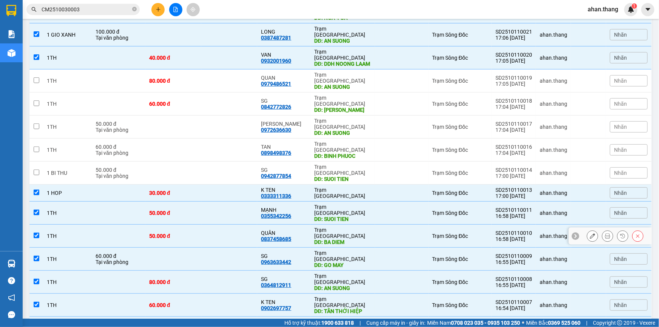
scroll to position [97, 0]
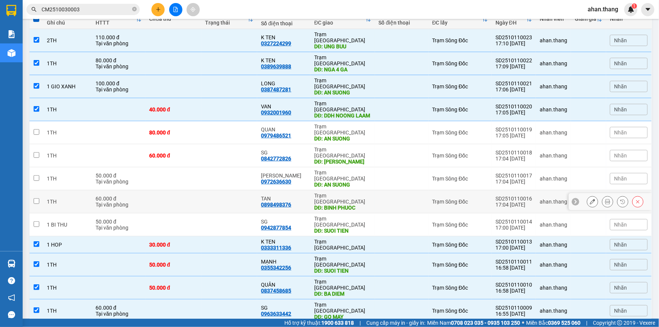
click at [301, 196] on div "TAN" at bounding box center [284, 199] width 46 height 6
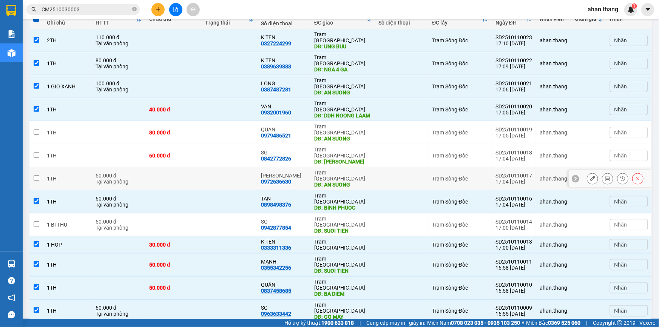
click at [298, 173] on div "MINH THU 0972636630" at bounding box center [284, 179] width 46 height 12
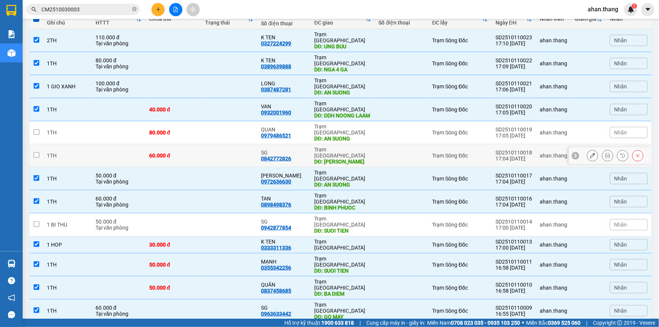
click at [297, 150] on div "SG" at bounding box center [284, 153] width 46 height 6
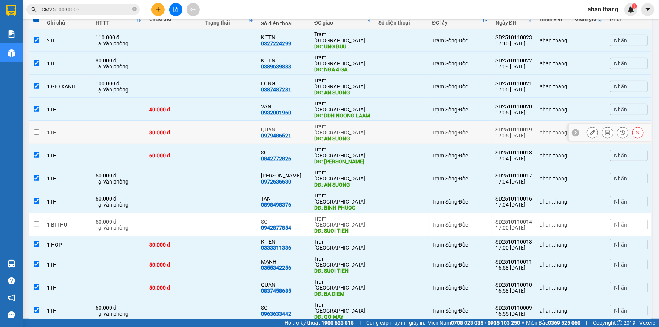
click at [300, 127] on div "QUAN" at bounding box center [284, 130] width 46 height 6
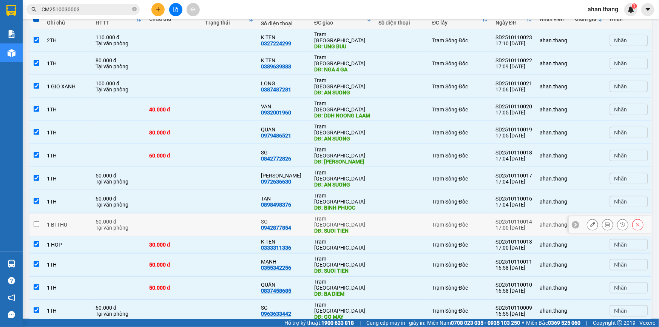
click at [311, 213] on td "Trạm Sài Gòn DĐ: SUOI TIEN" at bounding box center [343, 224] width 65 height 23
